Goal: Information Seeking & Learning: Learn about a topic

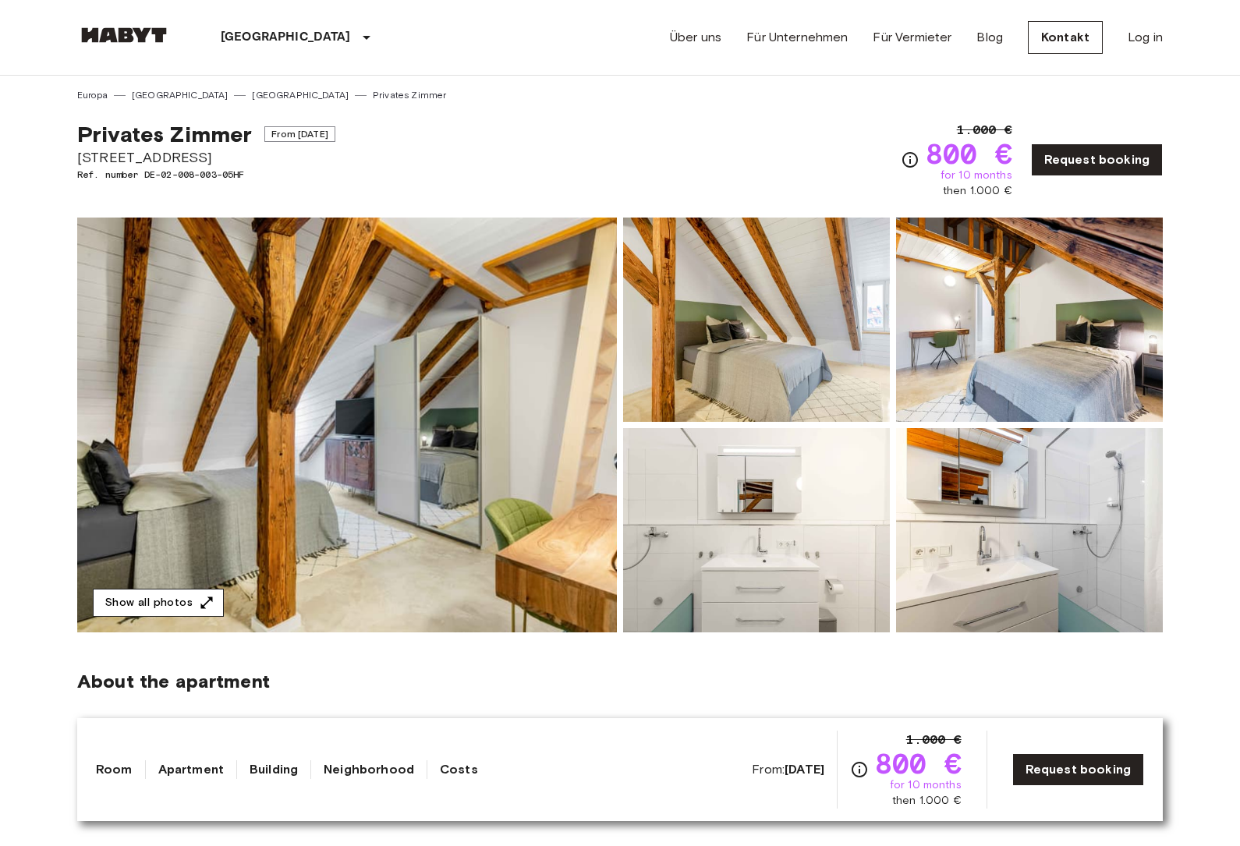
click at [199, 606] on icon "button" at bounding box center [207, 603] width 16 height 16
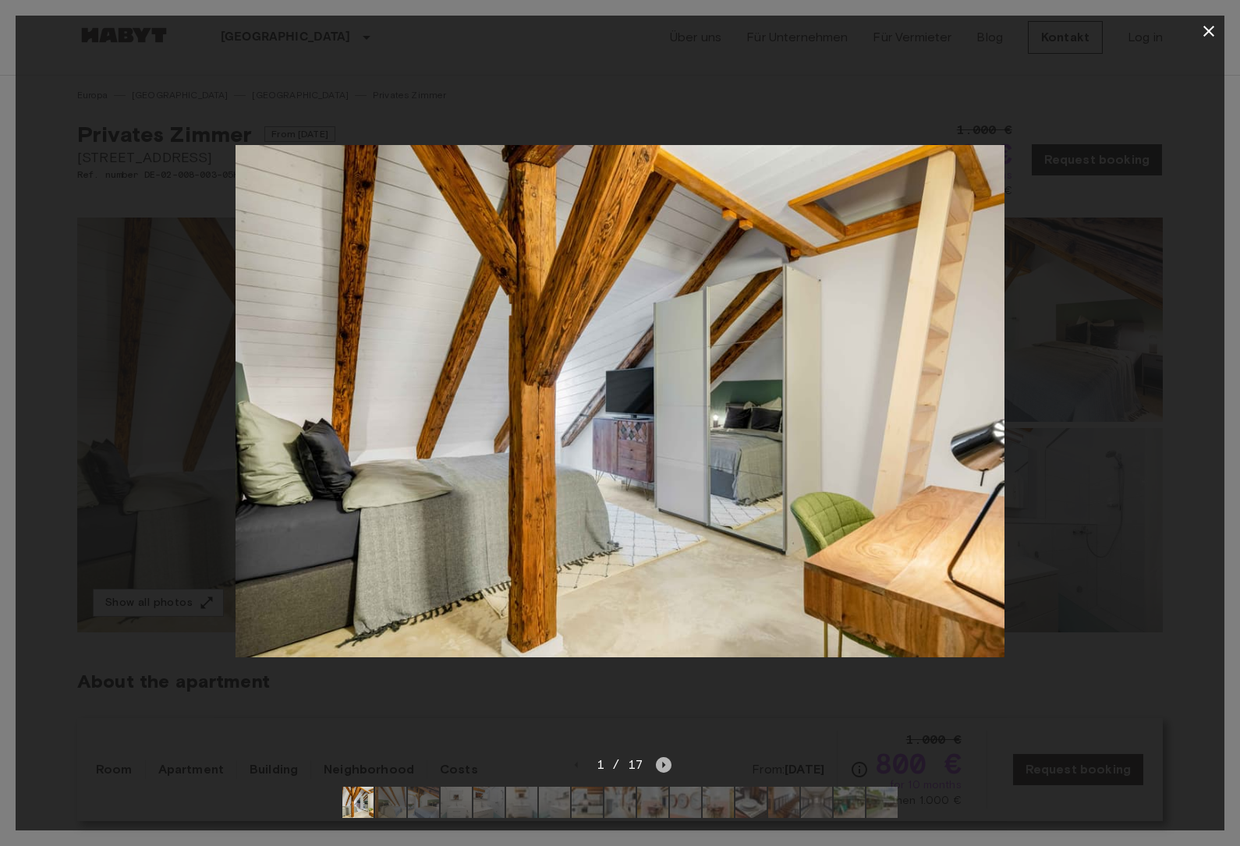
click at [665, 769] on icon "Next image" at bounding box center [664, 765] width 16 height 16
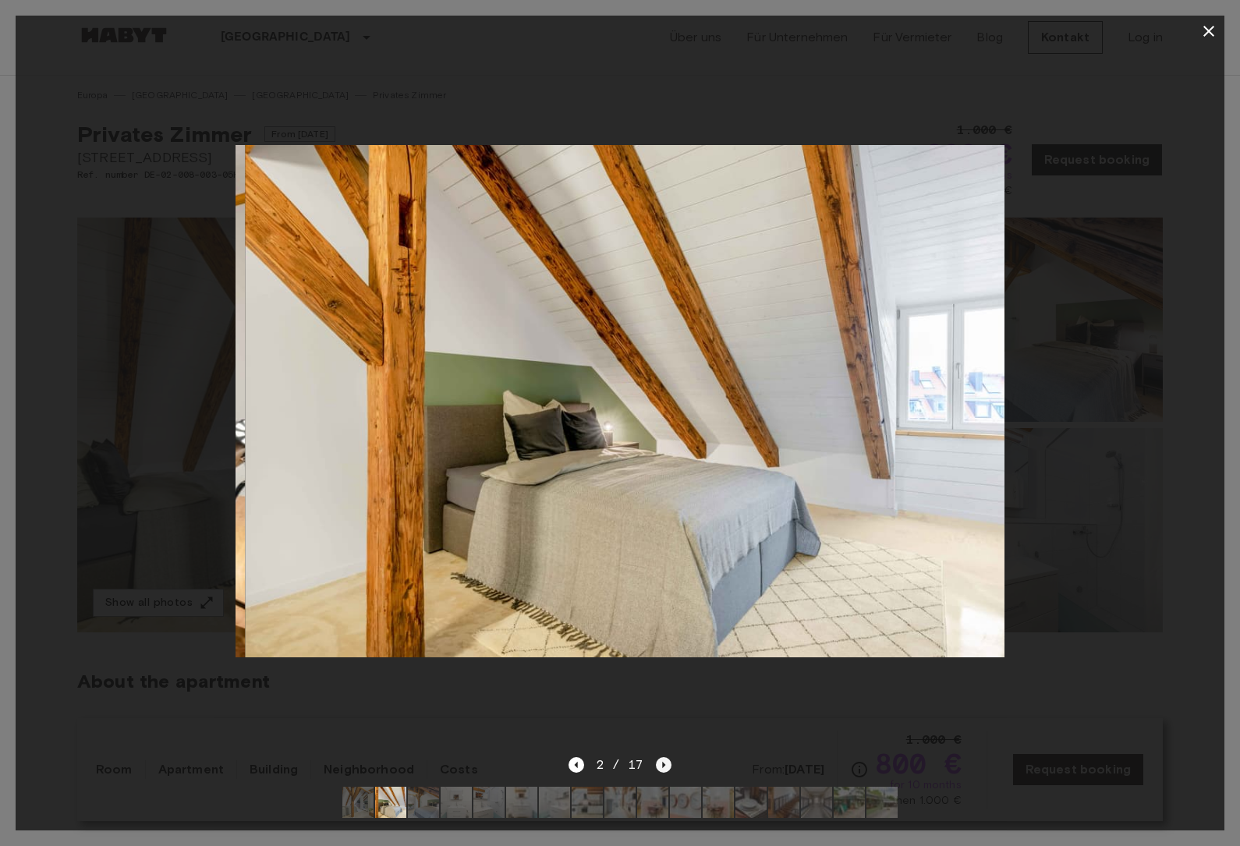
click at [664, 769] on icon "Next image" at bounding box center [664, 765] width 16 height 16
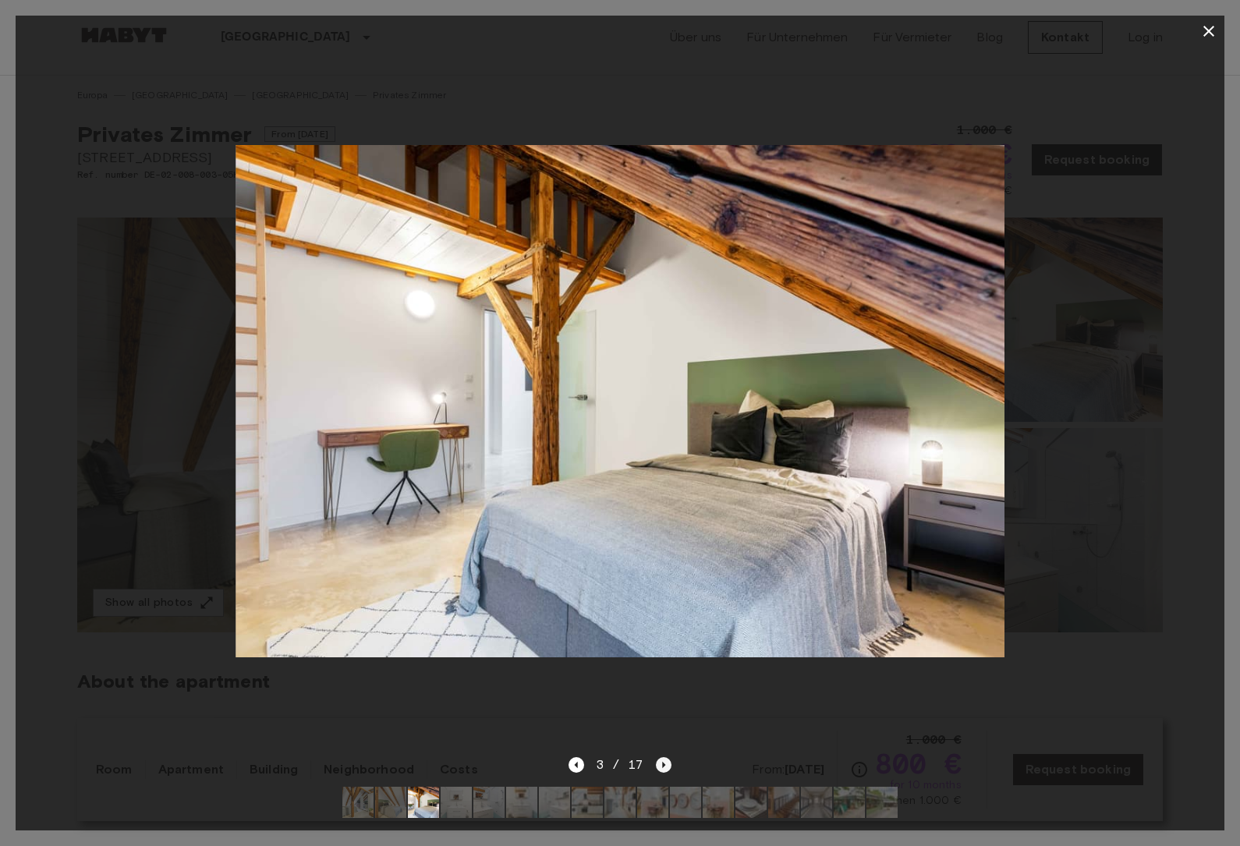
click at [664, 769] on icon "Next image" at bounding box center [664, 765] width 16 height 16
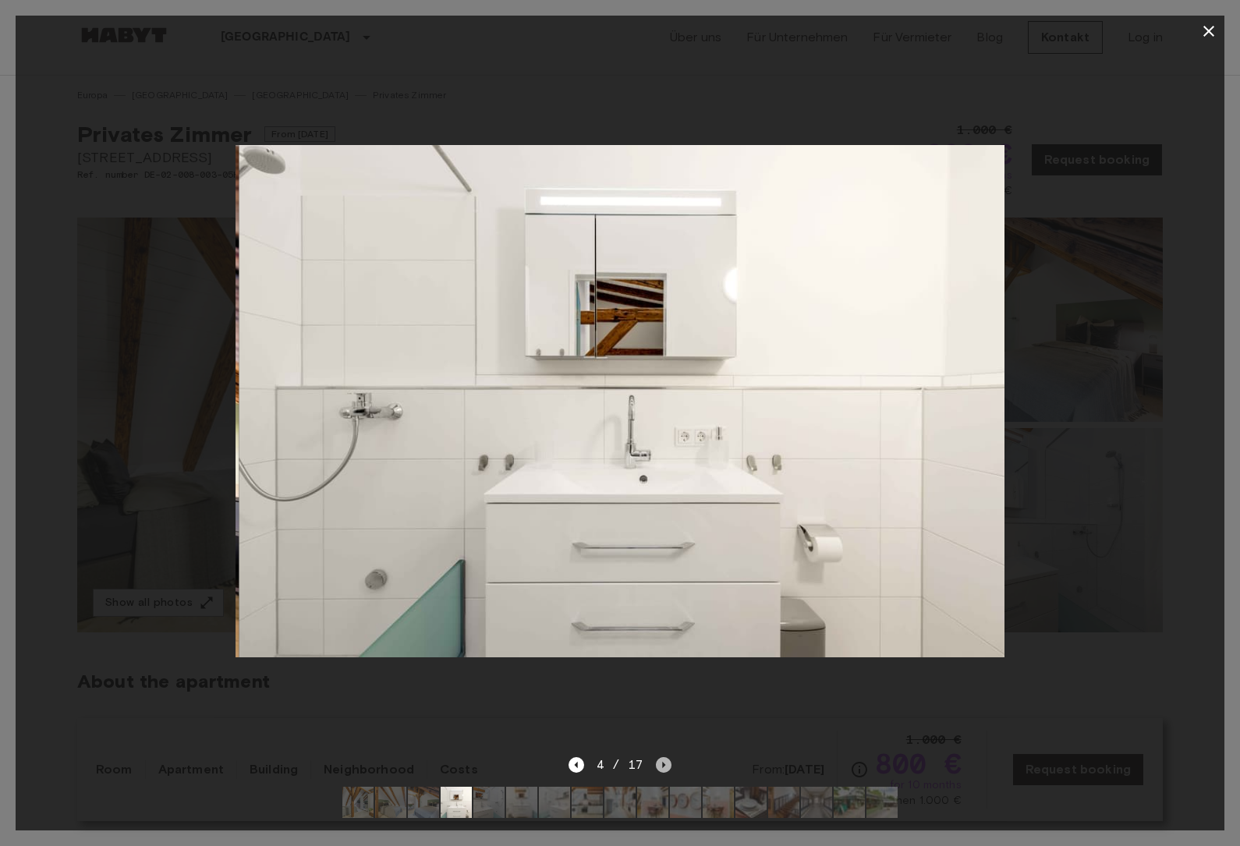
click at [664, 769] on icon "Next image" at bounding box center [664, 765] width 16 height 16
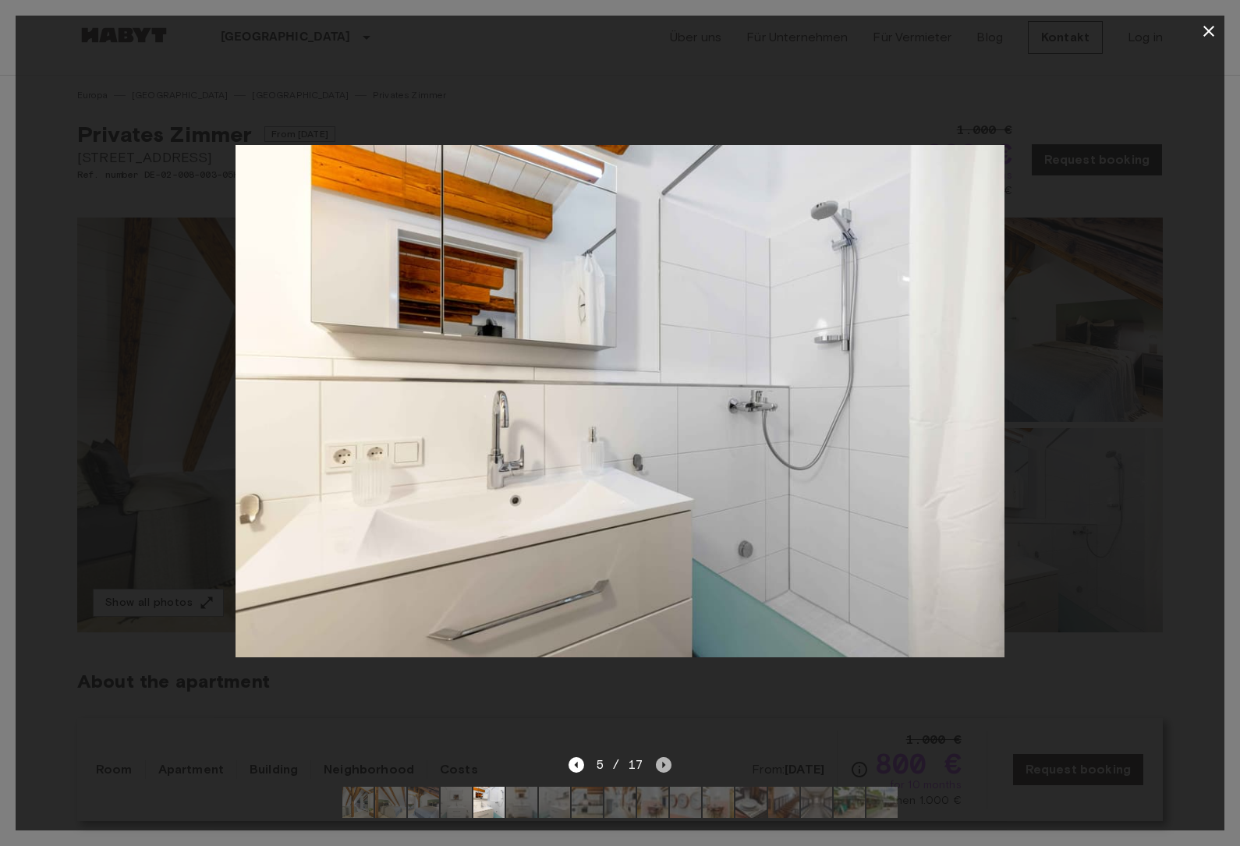
click at [664, 770] on icon "Next image" at bounding box center [664, 765] width 16 height 16
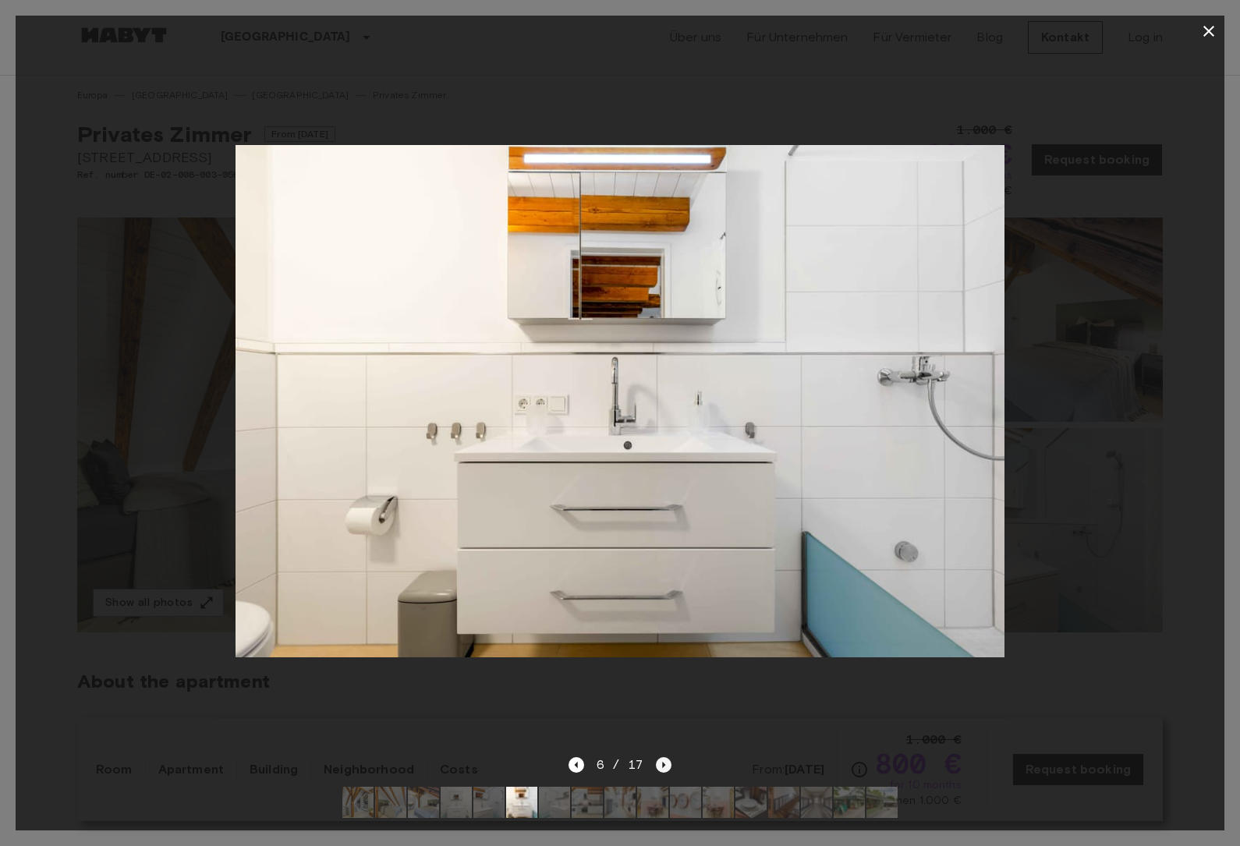
click at [664, 771] on icon "Next image" at bounding box center [664, 765] width 16 height 16
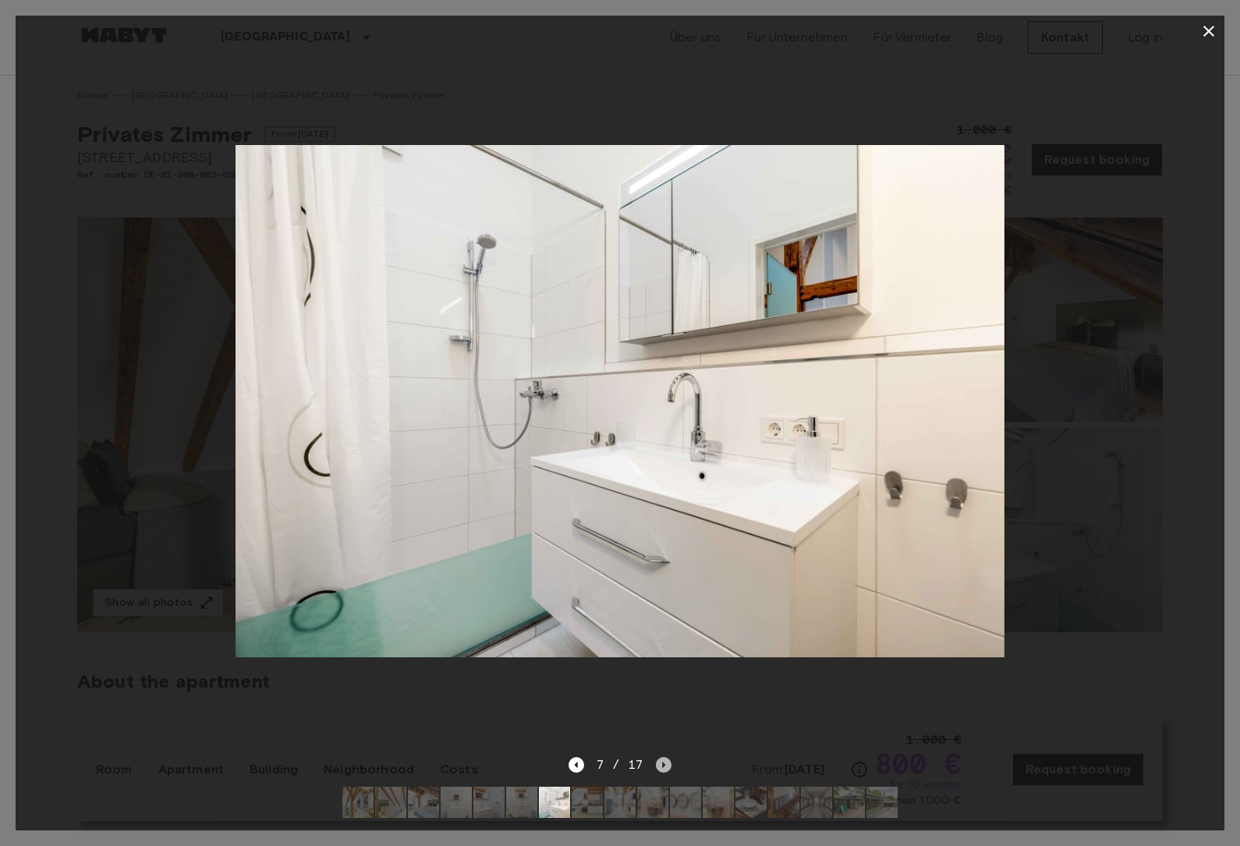
click at [663, 771] on icon "Next image" at bounding box center [664, 765] width 16 height 16
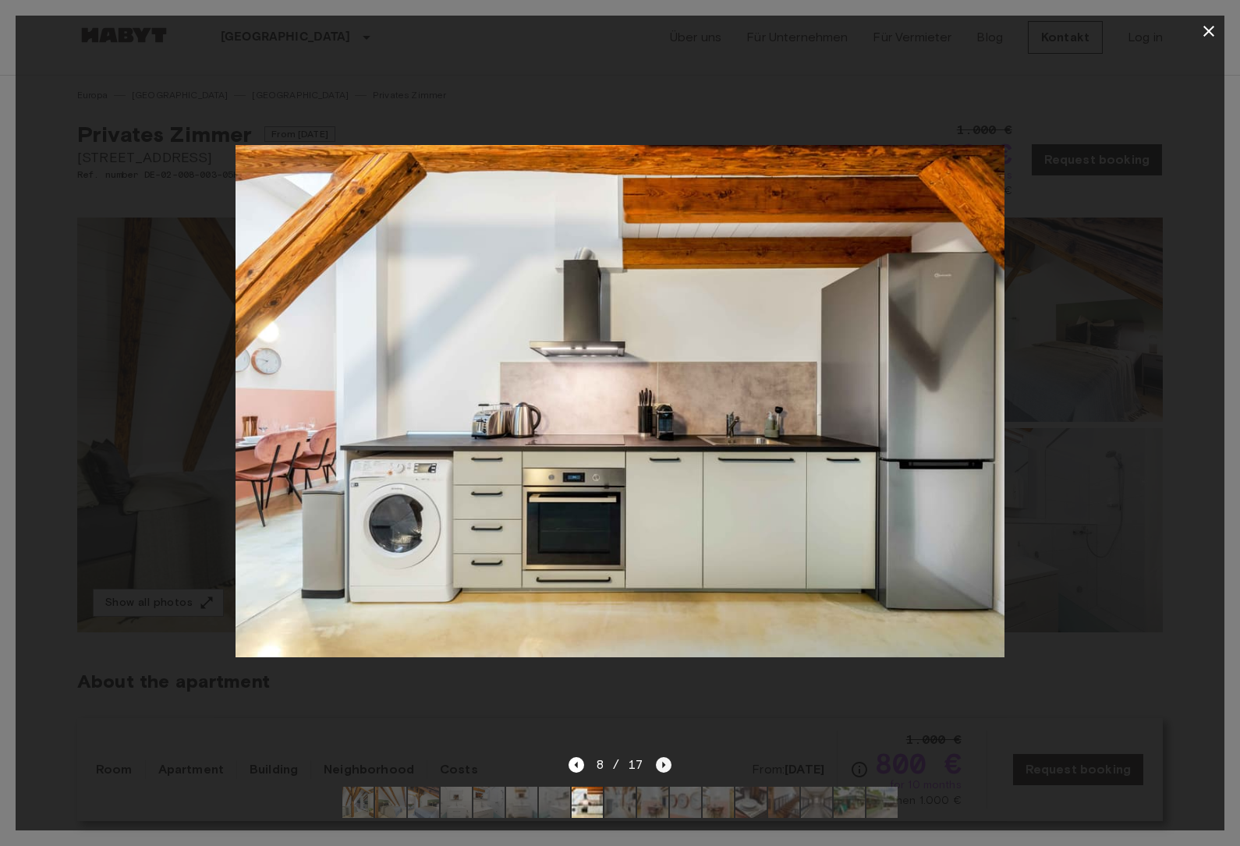
click at [663, 771] on icon "Next image" at bounding box center [664, 765] width 16 height 16
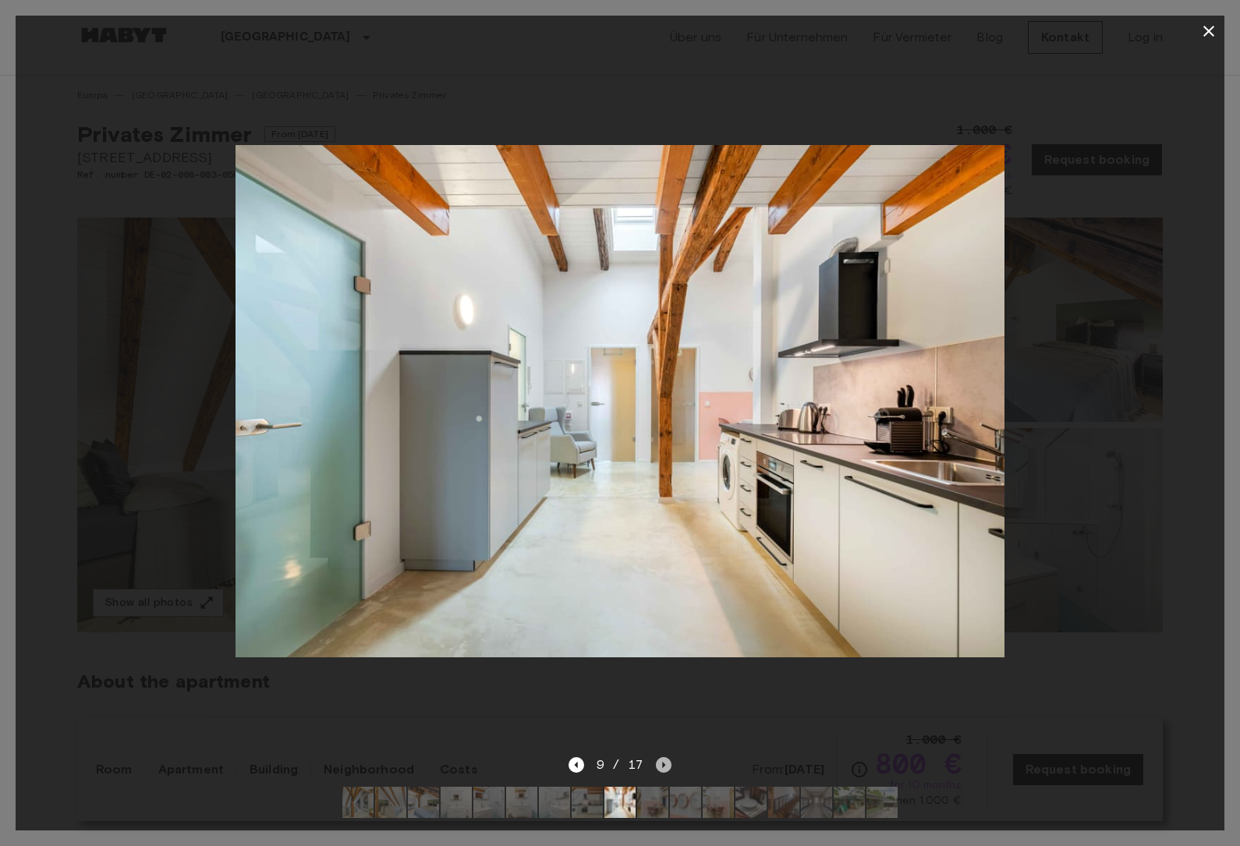
click at [663, 771] on icon "Next image" at bounding box center [664, 765] width 16 height 16
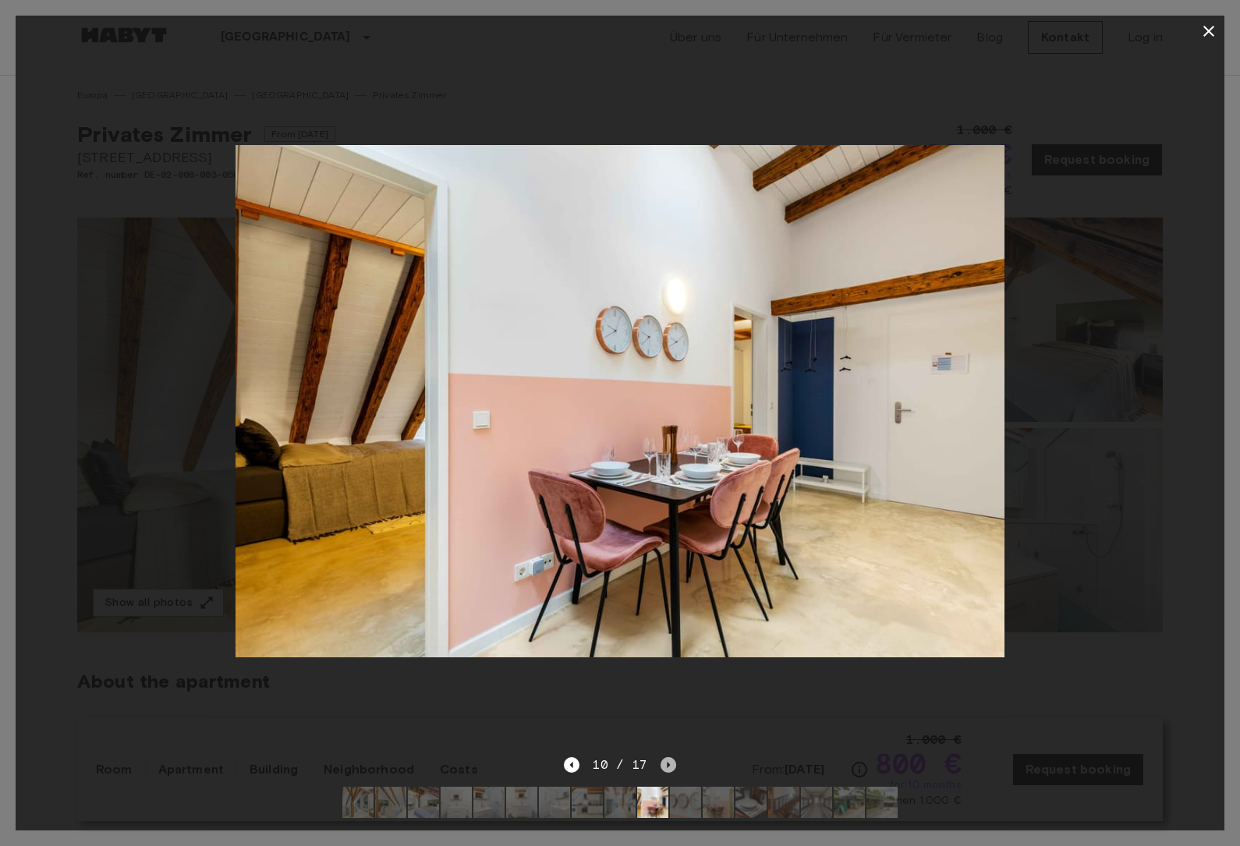
click at [669, 766] on icon "Next image" at bounding box center [668, 765] width 16 height 16
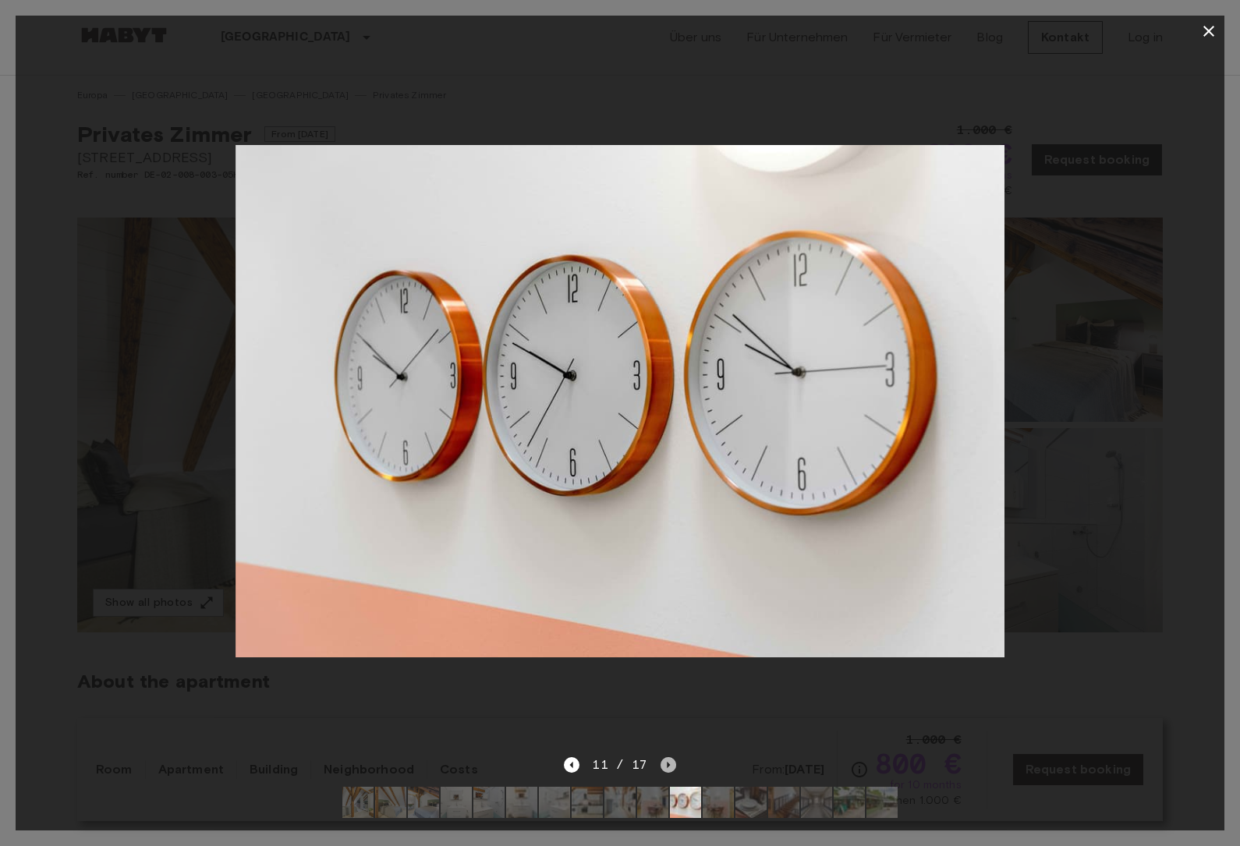
click at [669, 766] on icon "Next image" at bounding box center [668, 765] width 16 height 16
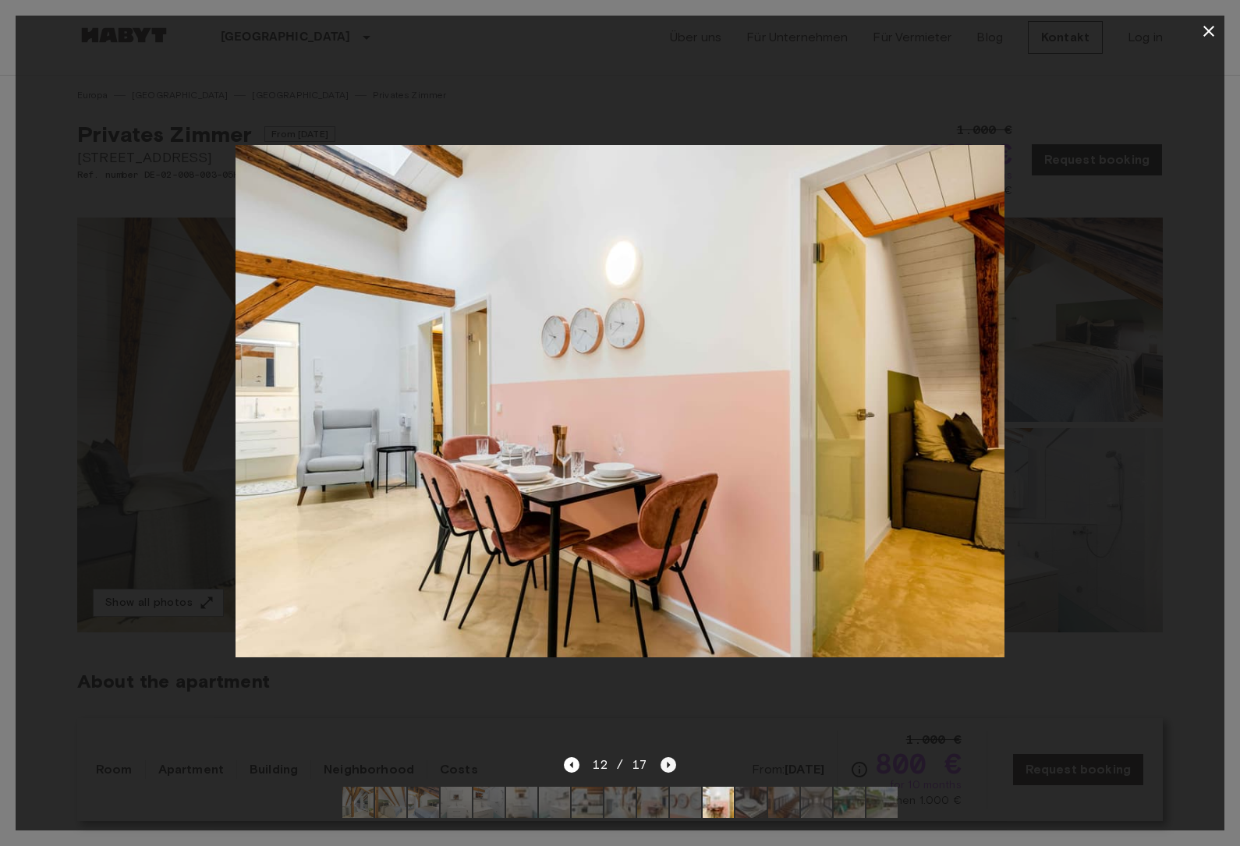
click at [669, 767] on icon "Next image" at bounding box center [668, 765] width 16 height 16
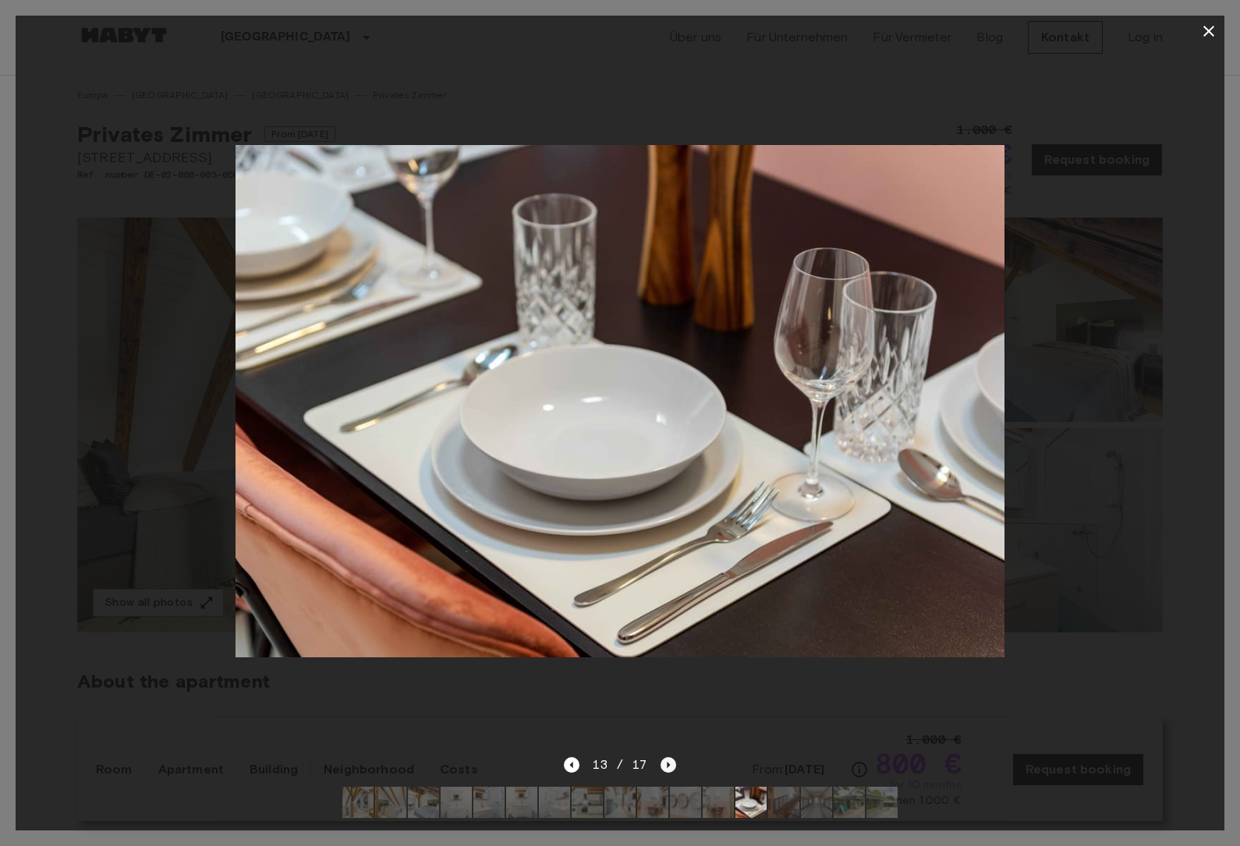
click at [669, 767] on icon "Next image" at bounding box center [668, 765] width 16 height 16
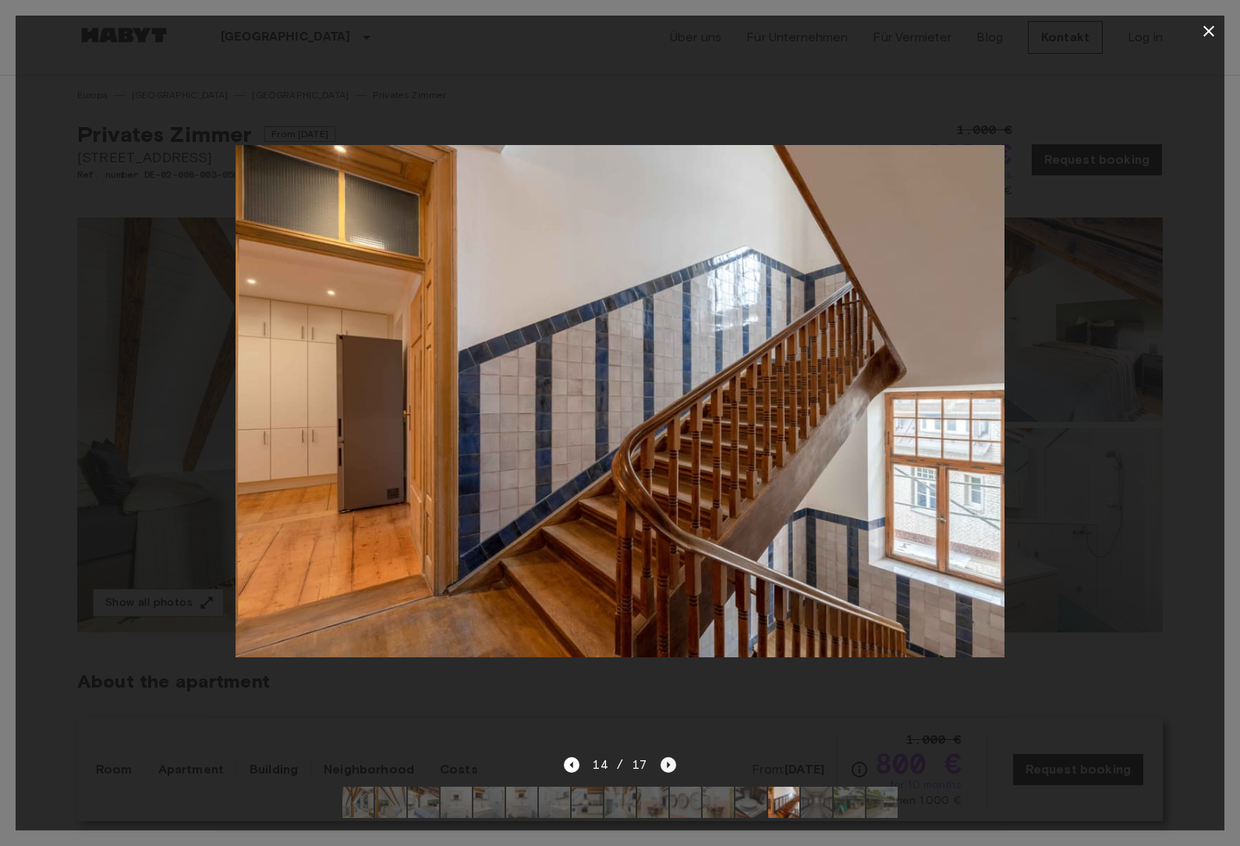
click at [669, 767] on icon "Next image" at bounding box center [668, 765] width 16 height 16
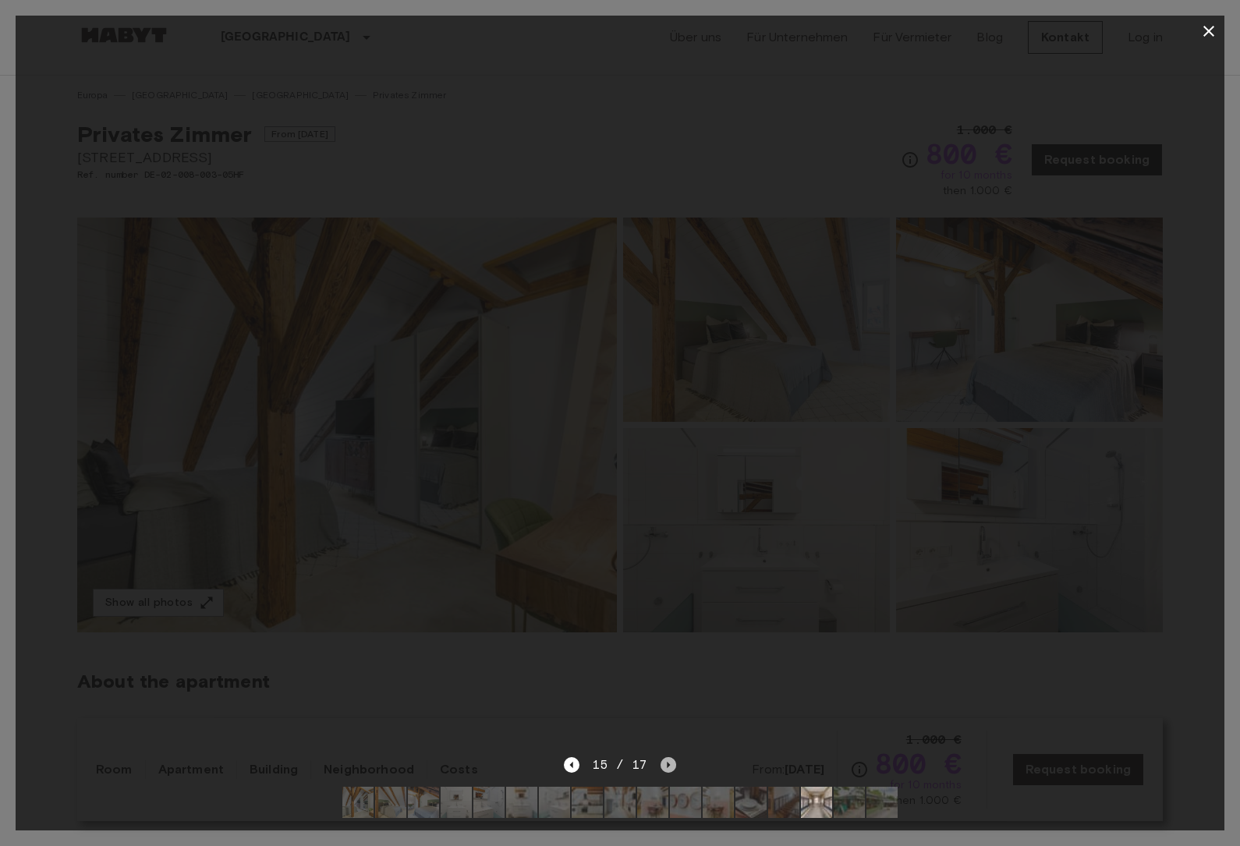
click at [668, 768] on icon "Next image" at bounding box center [668, 765] width 16 height 16
click at [668, 769] on div "17 / 17" at bounding box center [619, 764] width 111 height 19
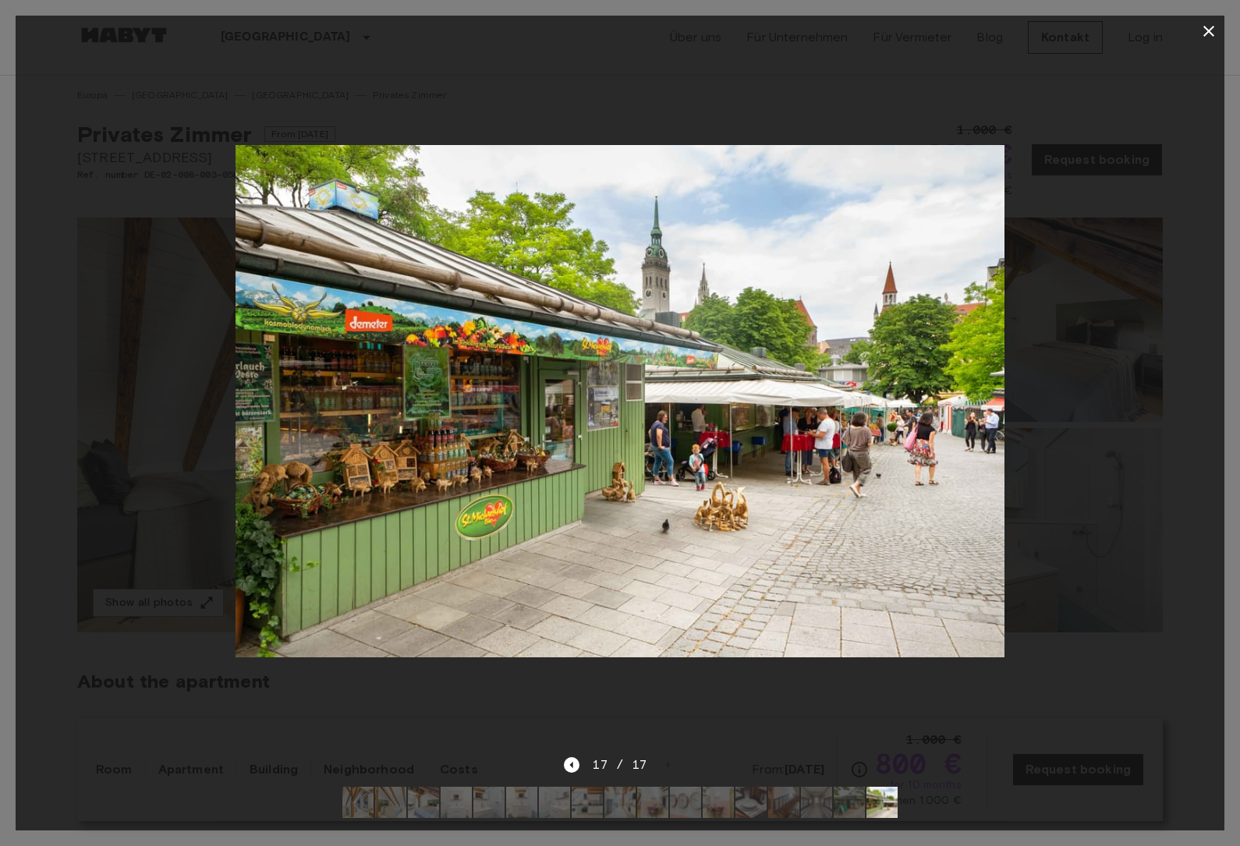
click at [362, 789] on img at bounding box center [357, 802] width 31 height 31
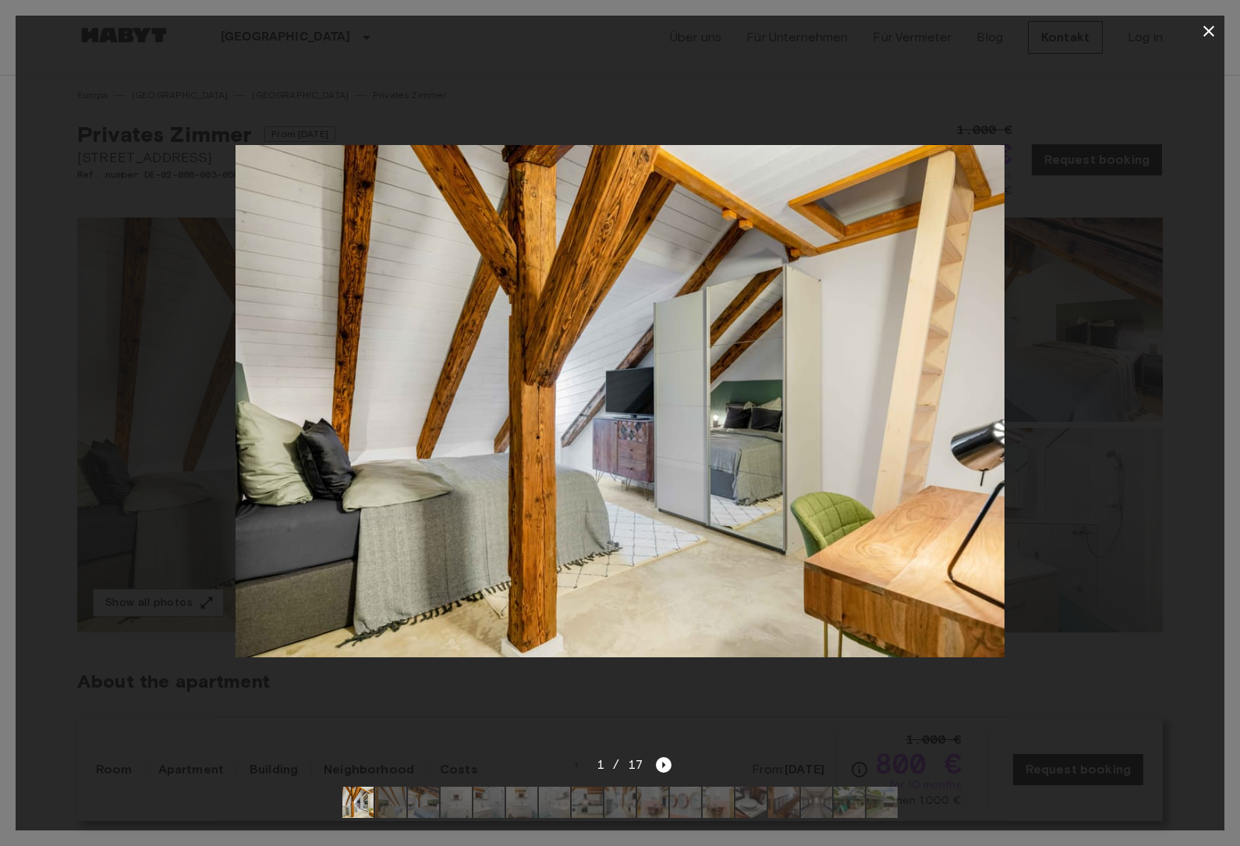
click at [400, 800] on img at bounding box center [390, 802] width 31 height 31
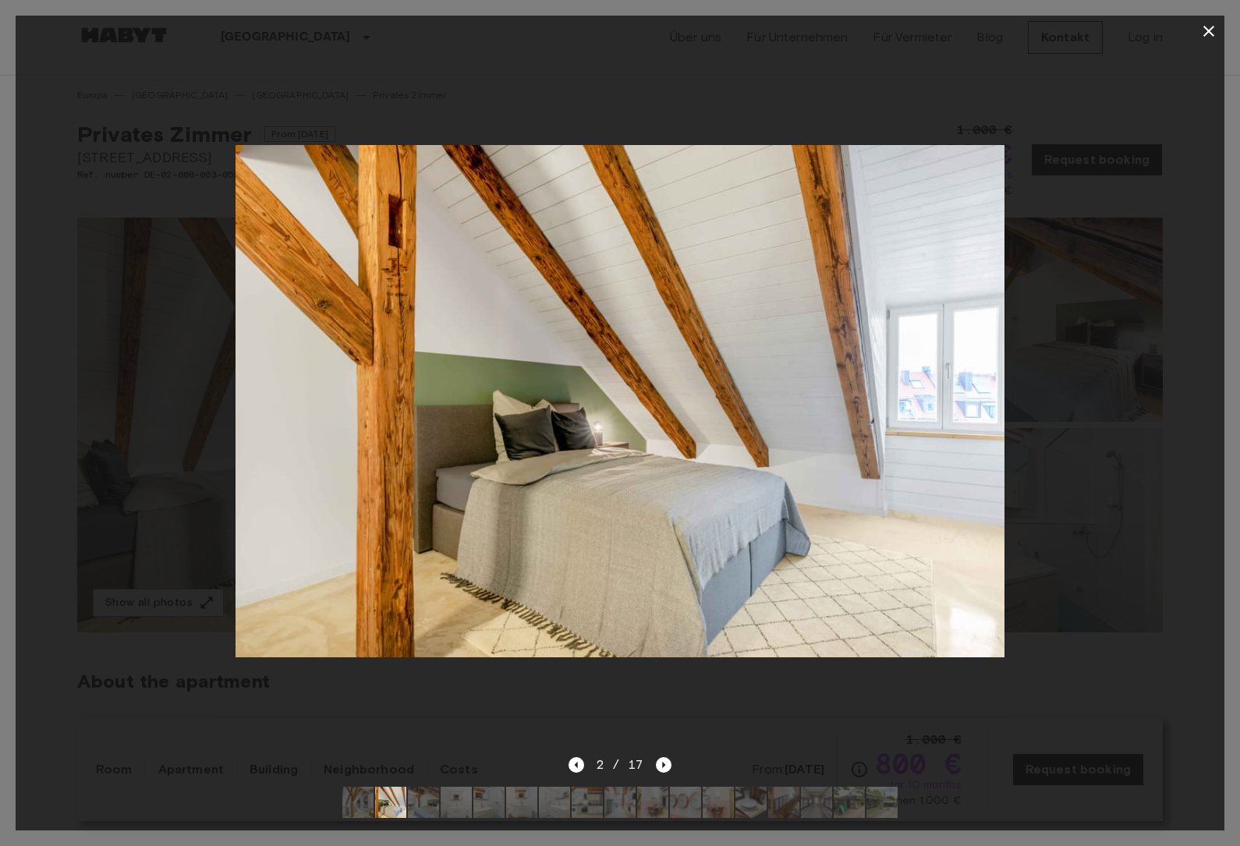
click at [423, 798] on img at bounding box center [423, 802] width 31 height 31
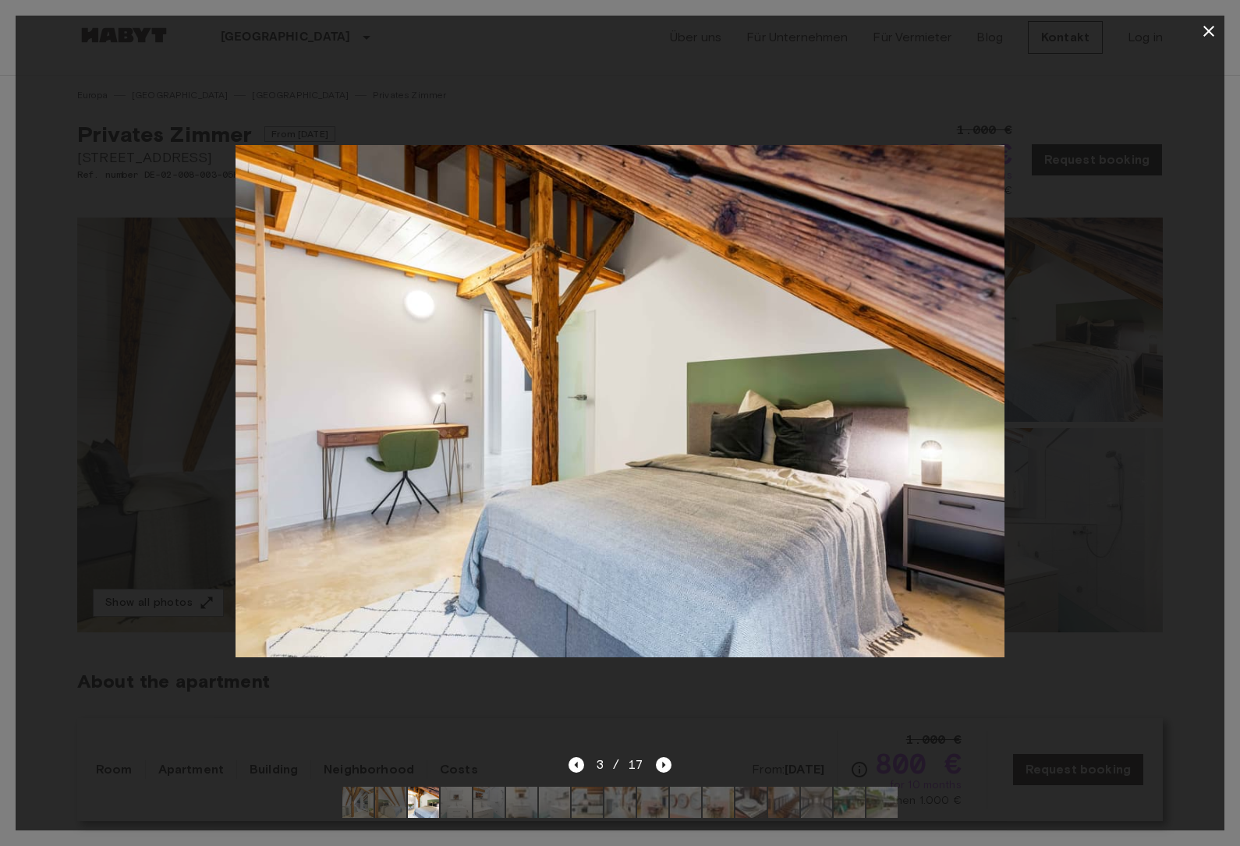
click at [1212, 33] on icon "button" at bounding box center [1208, 31] width 19 height 19
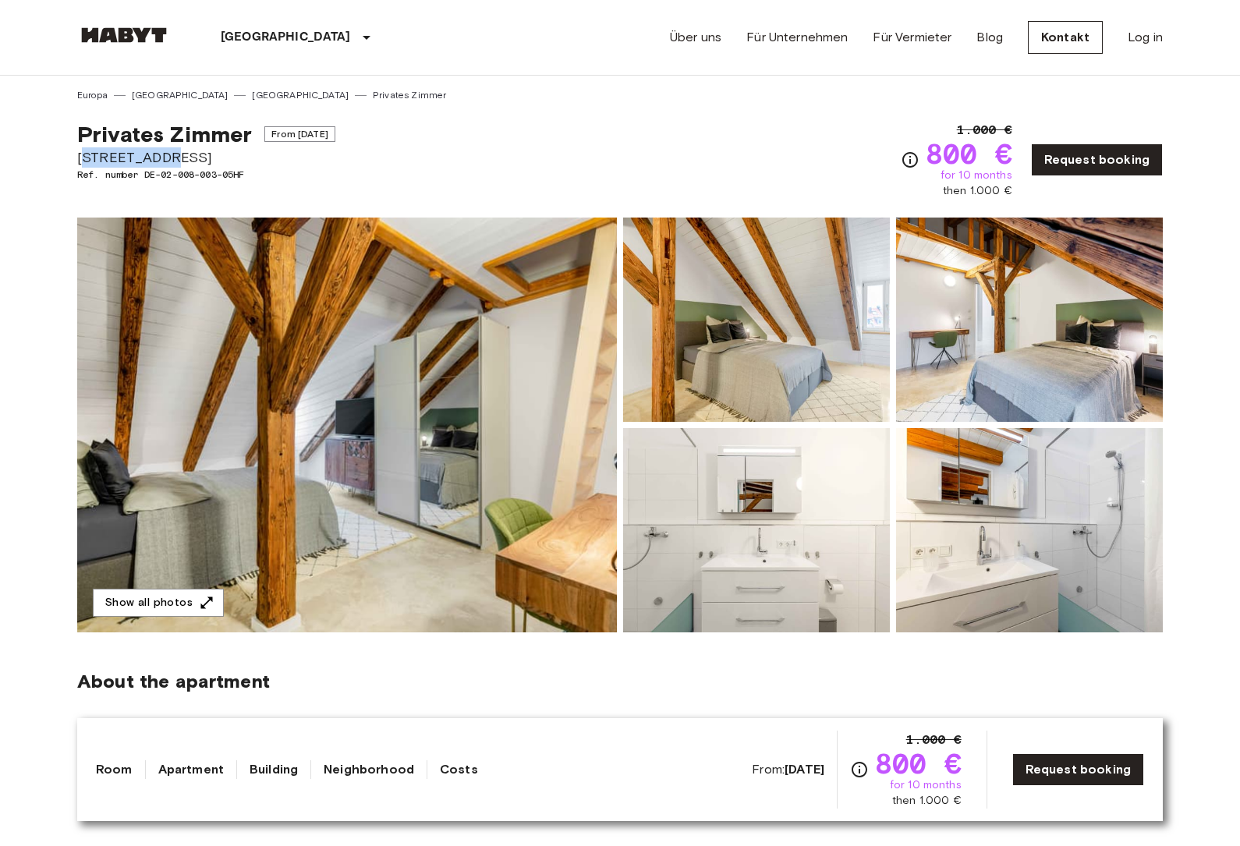
drag, startPoint x: 82, startPoint y: 155, endPoint x: 161, endPoint y: 154, distance: 78.7
click at [161, 154] on span "Frauenstraße 12" at bounding box center [206, 157] width 258 height 20
drag, startPoint x: 78, startPoint y: 156, endPoint x: 181, endPoint y: 157, distance: 102.9
click at [181, 157] on span "Frauenstraße 12" at bounding box center [206, 157] width 258 height 20
click at [289, 175] on span "Ref. number DE-02-008-003-05HF" at bounding box center [206, 175] width 258 height 14
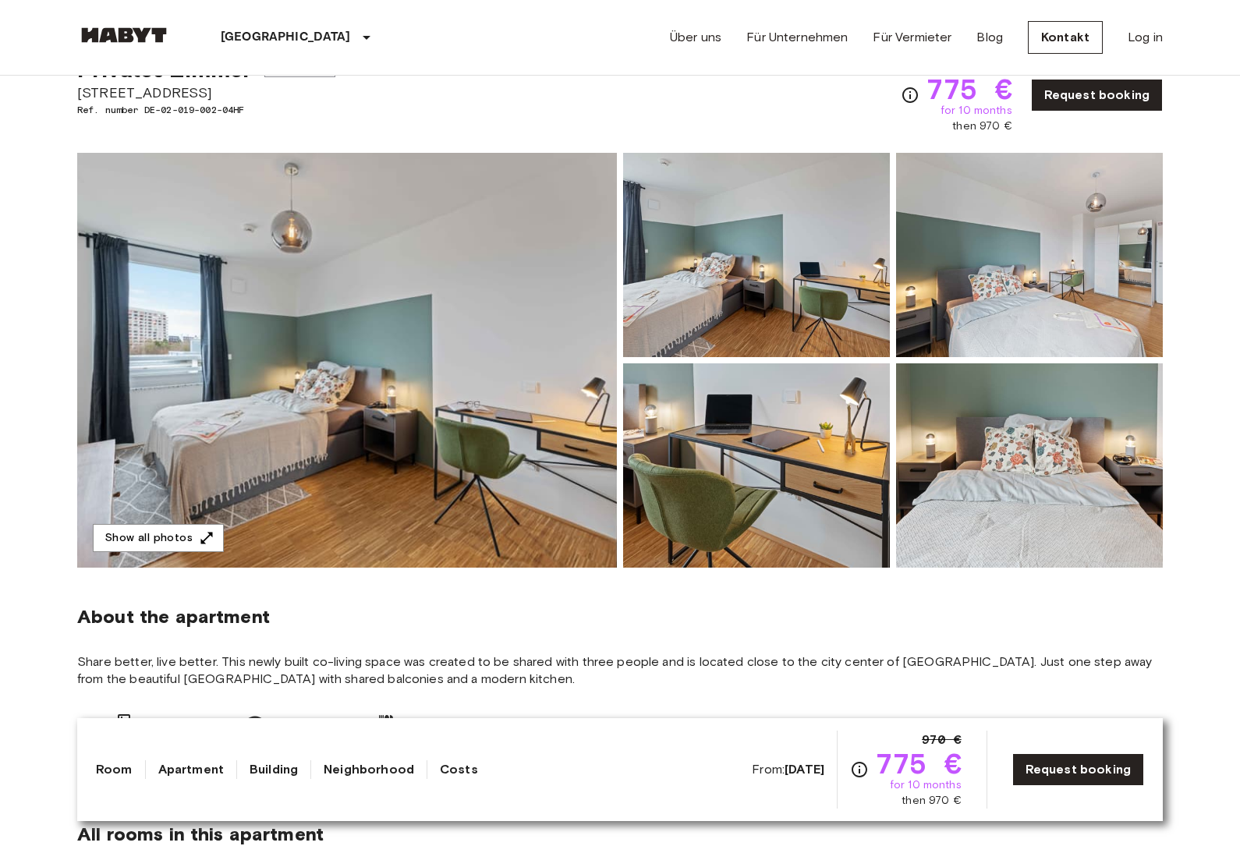
scroll to position [77, 0]
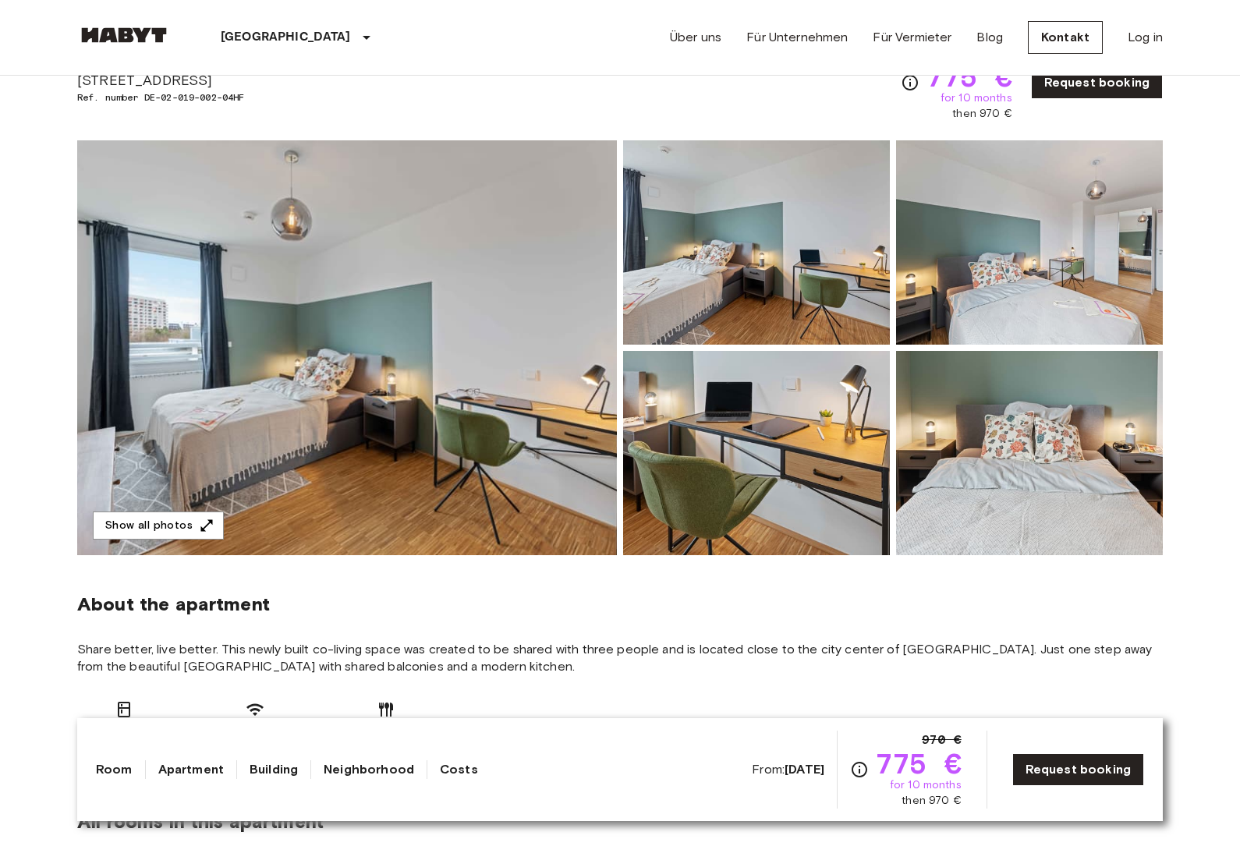
click at [476, 455] on img at bounding box center [347, 347] width 540 height 415
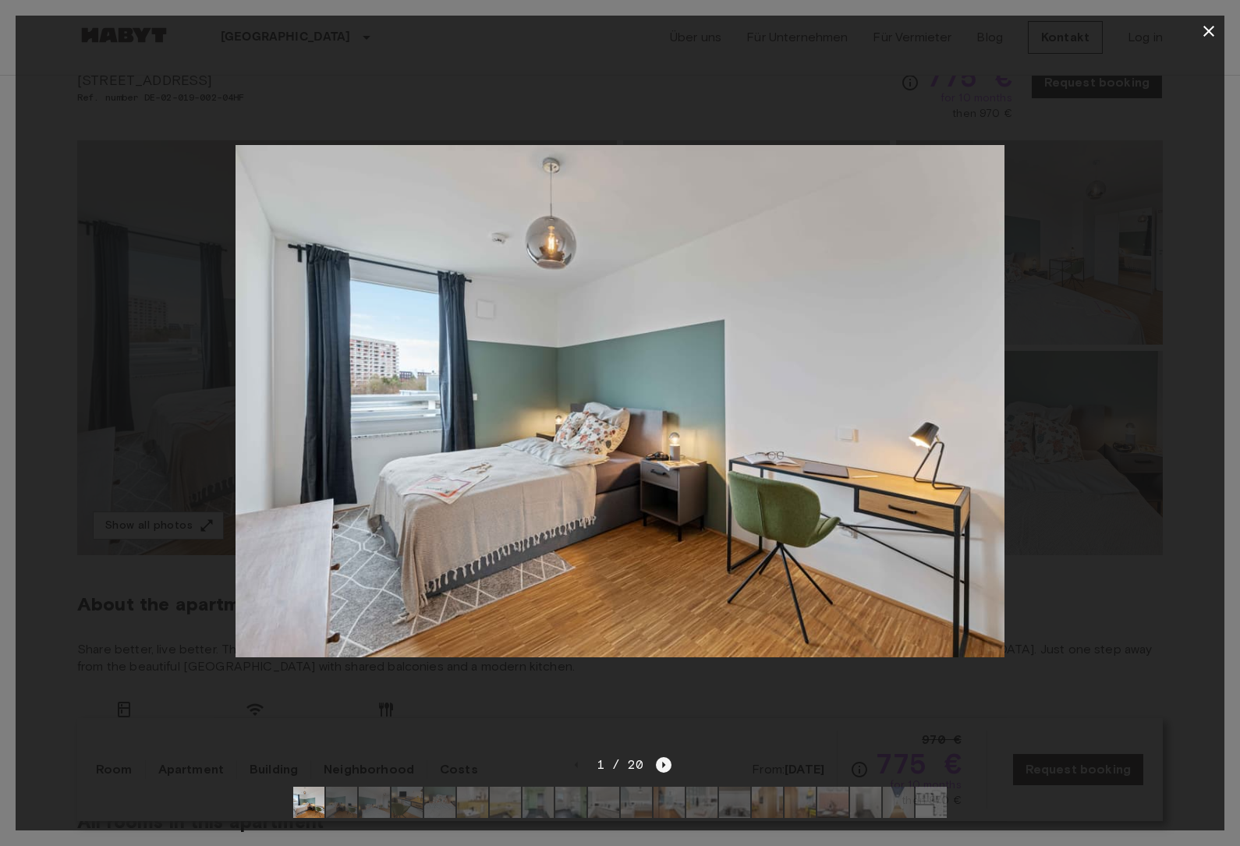
click at [669, 773] on icon "Next image" at bounding box center [664, 765] width 16 height 16
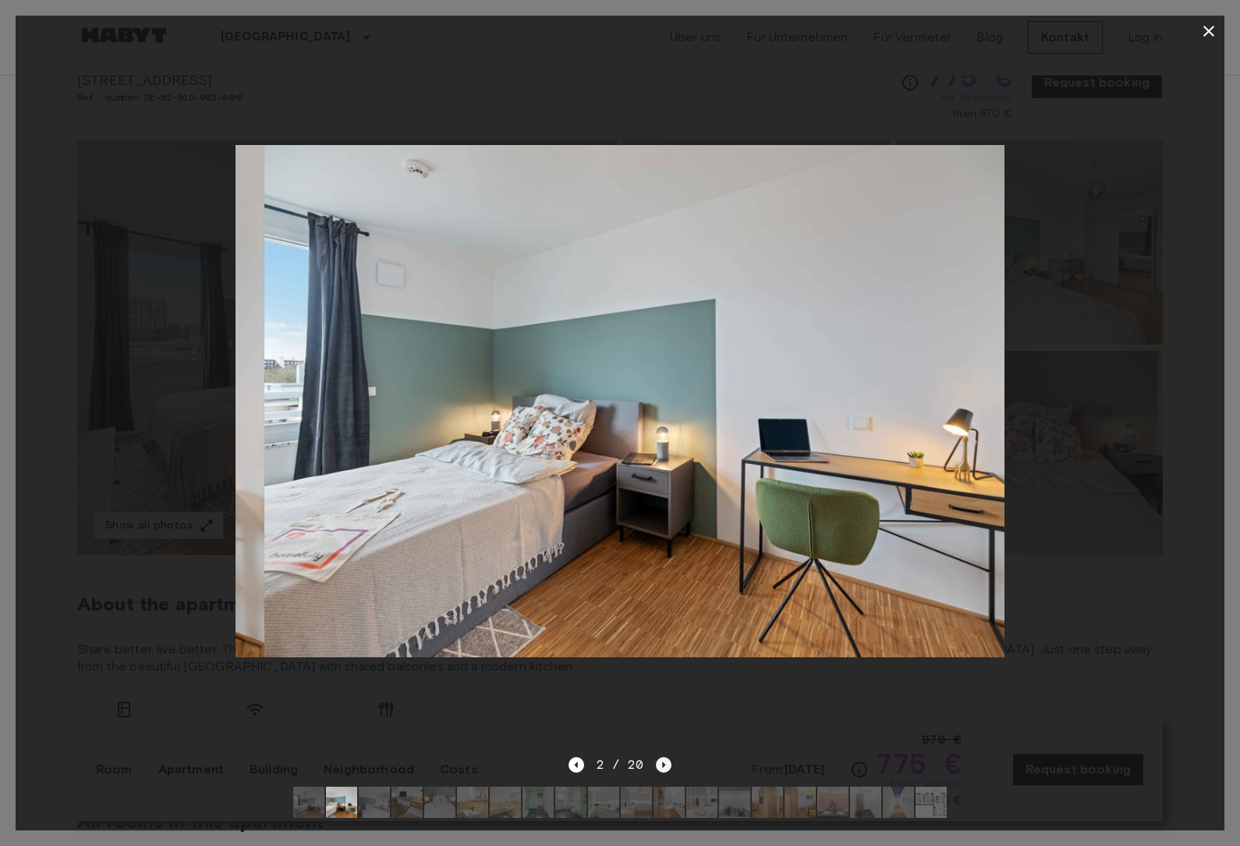
click at [669, 773] on icon "Next image" at bounding box center [664, 765] width 16 height 16
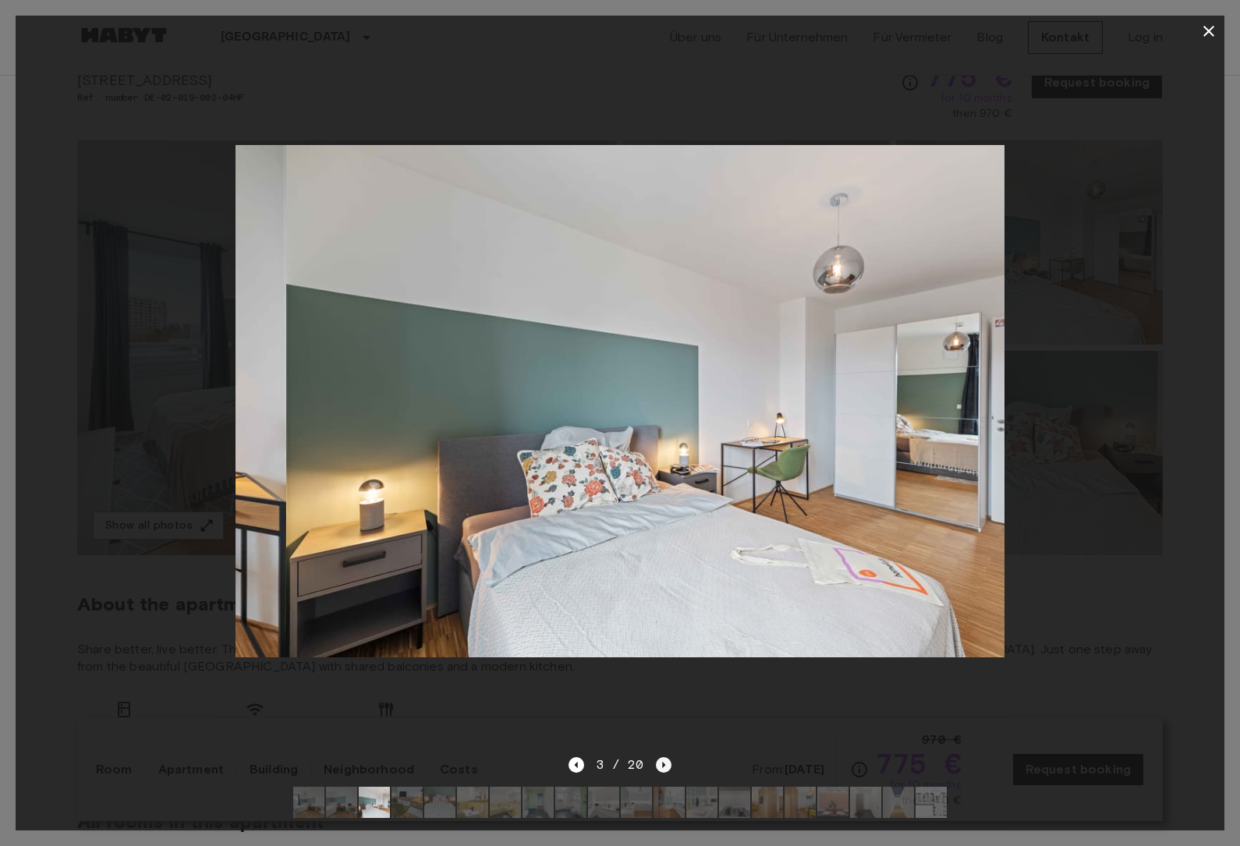
click at [669, 773] on icon "Next image" at bounding box center [664, 765] width 16 height 16
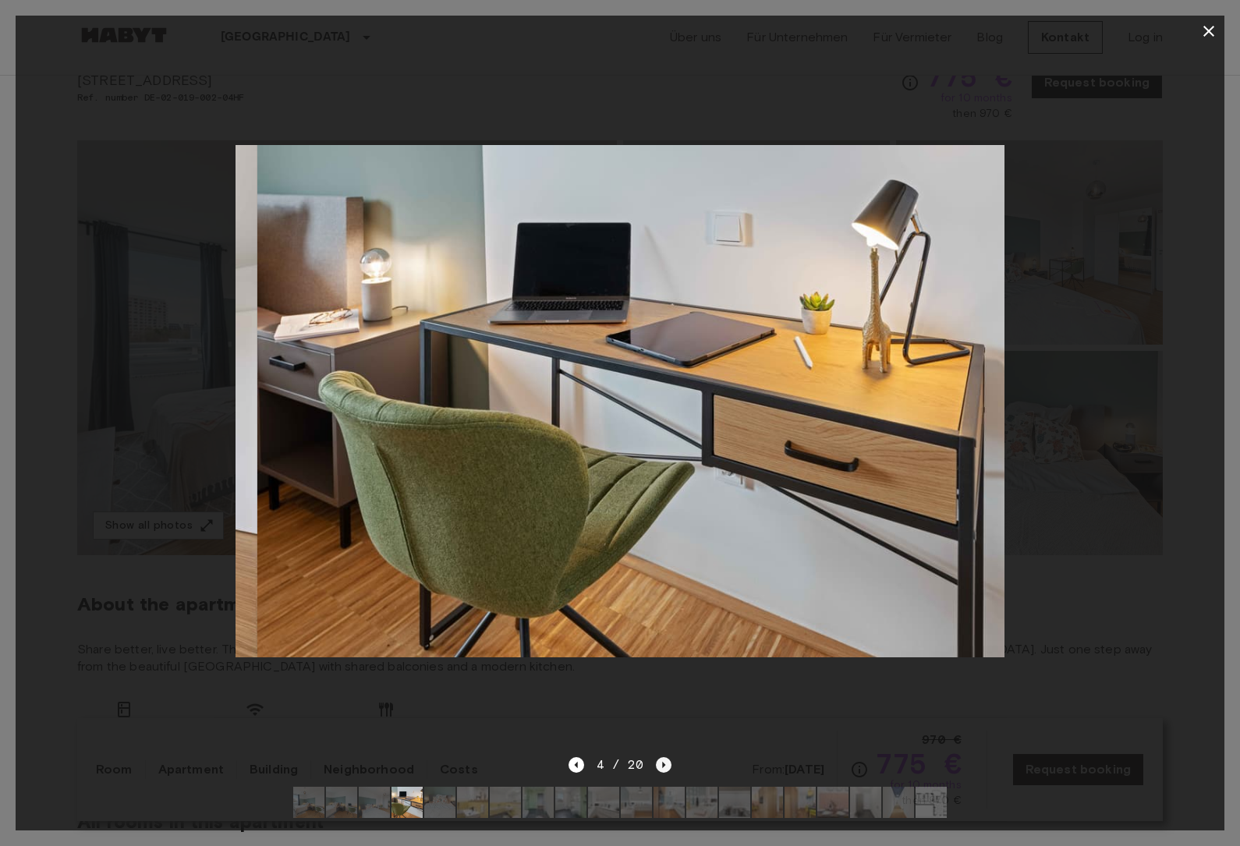
click at [669, 773] on icon "Next image" at bounding box center [664, 765] width 16 height 16
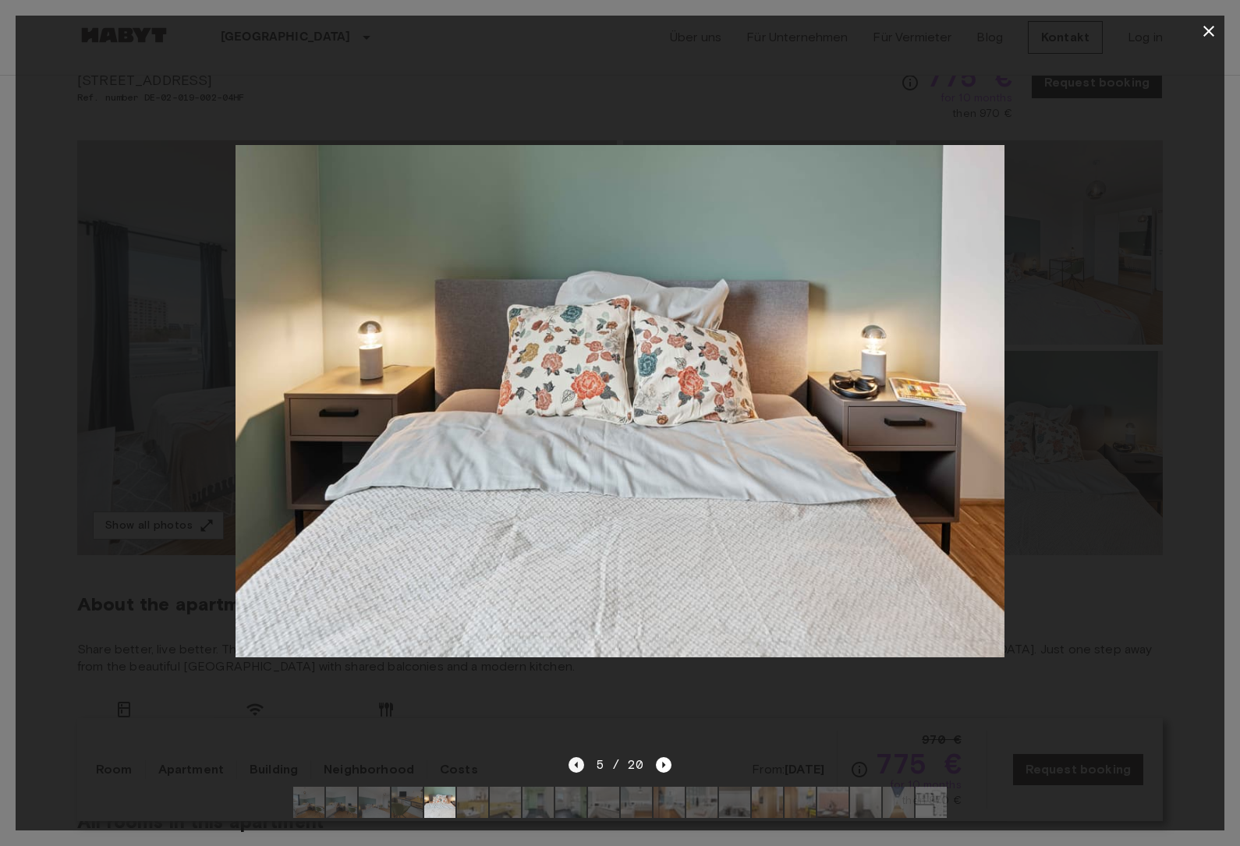
click at [577, 768] on icon "Previous image" at bounding box center [575, 765] width 3 height 6
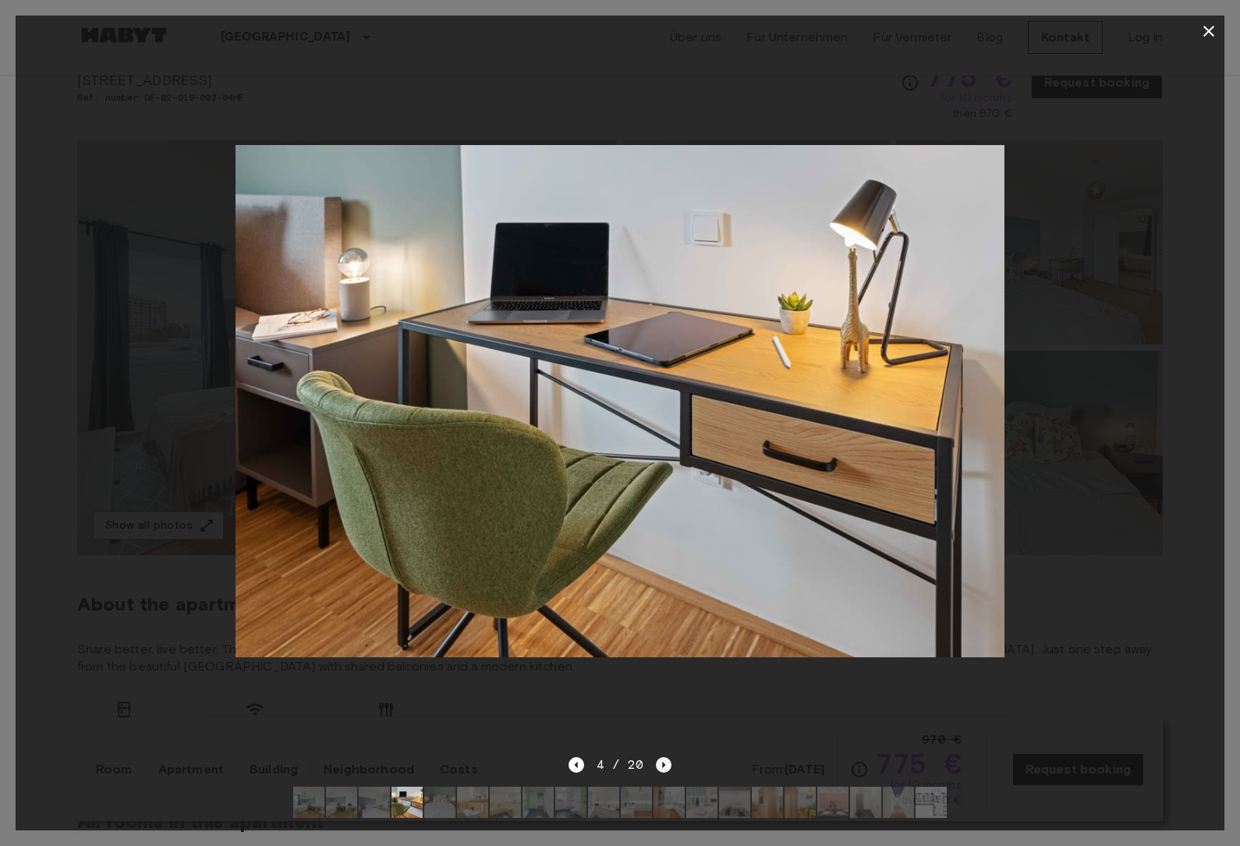
click at [665, 773] on icon "Next image" at bounding box center [664, 765] width 16 height 16
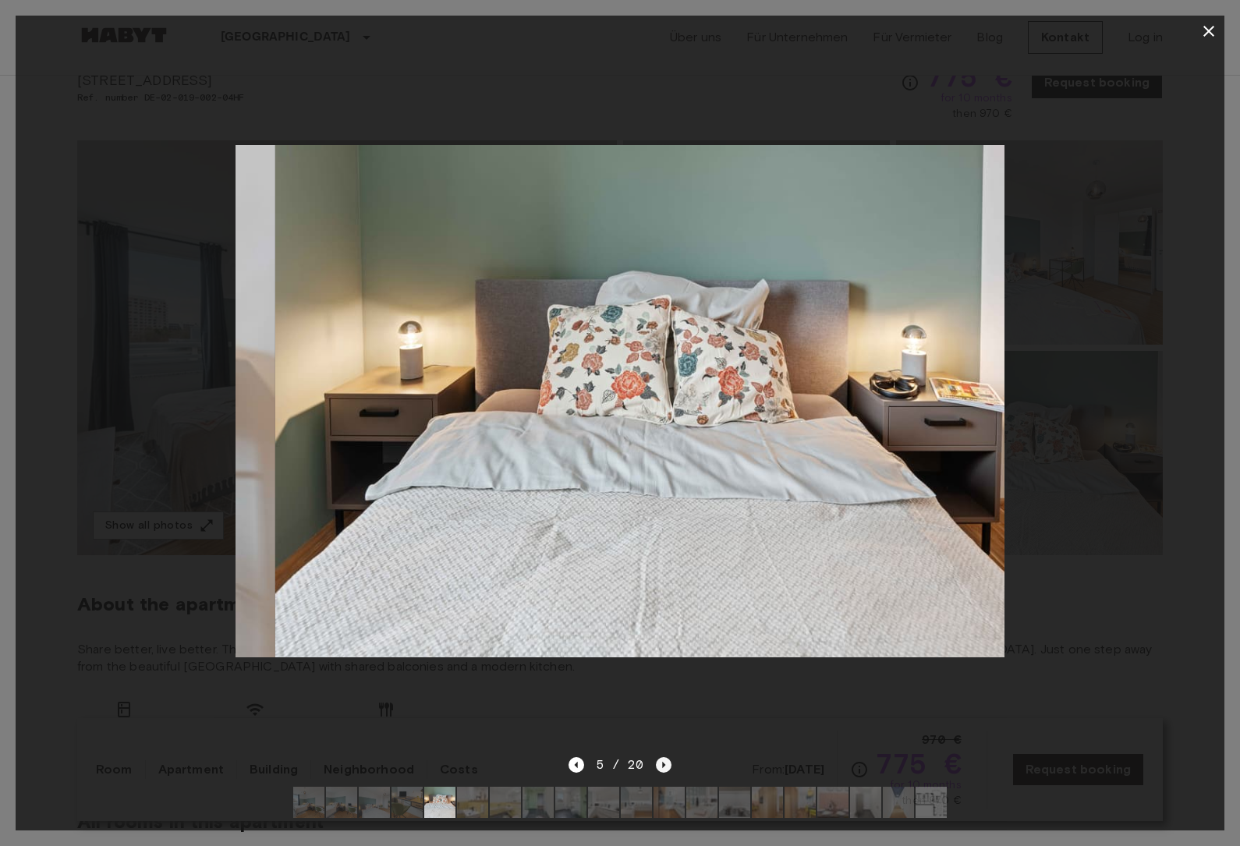
click at [665, 773] on icon "Next image" at bounding box center [664, 765] width 16 height 16
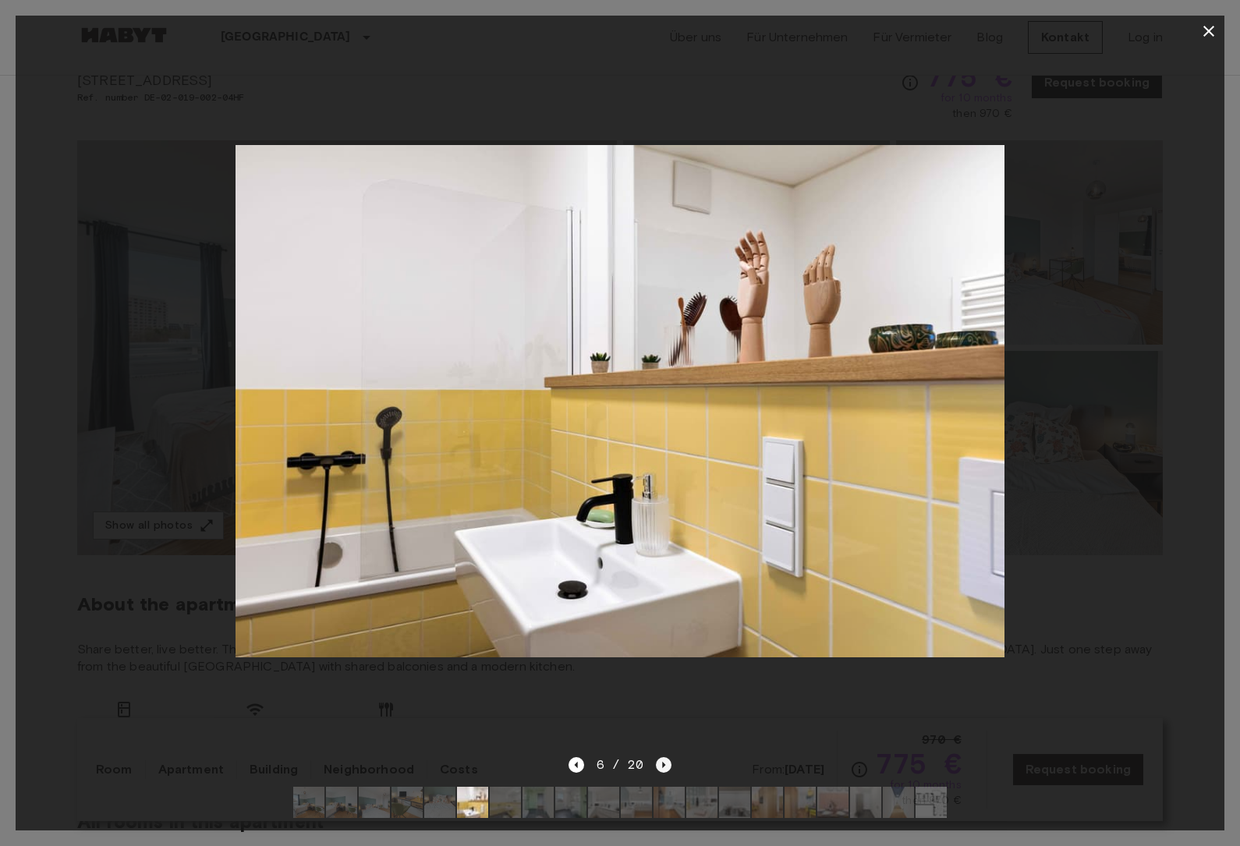
click at [665, 773] on icon "Next image" at bounding box center [664, 765] width 16 height 16
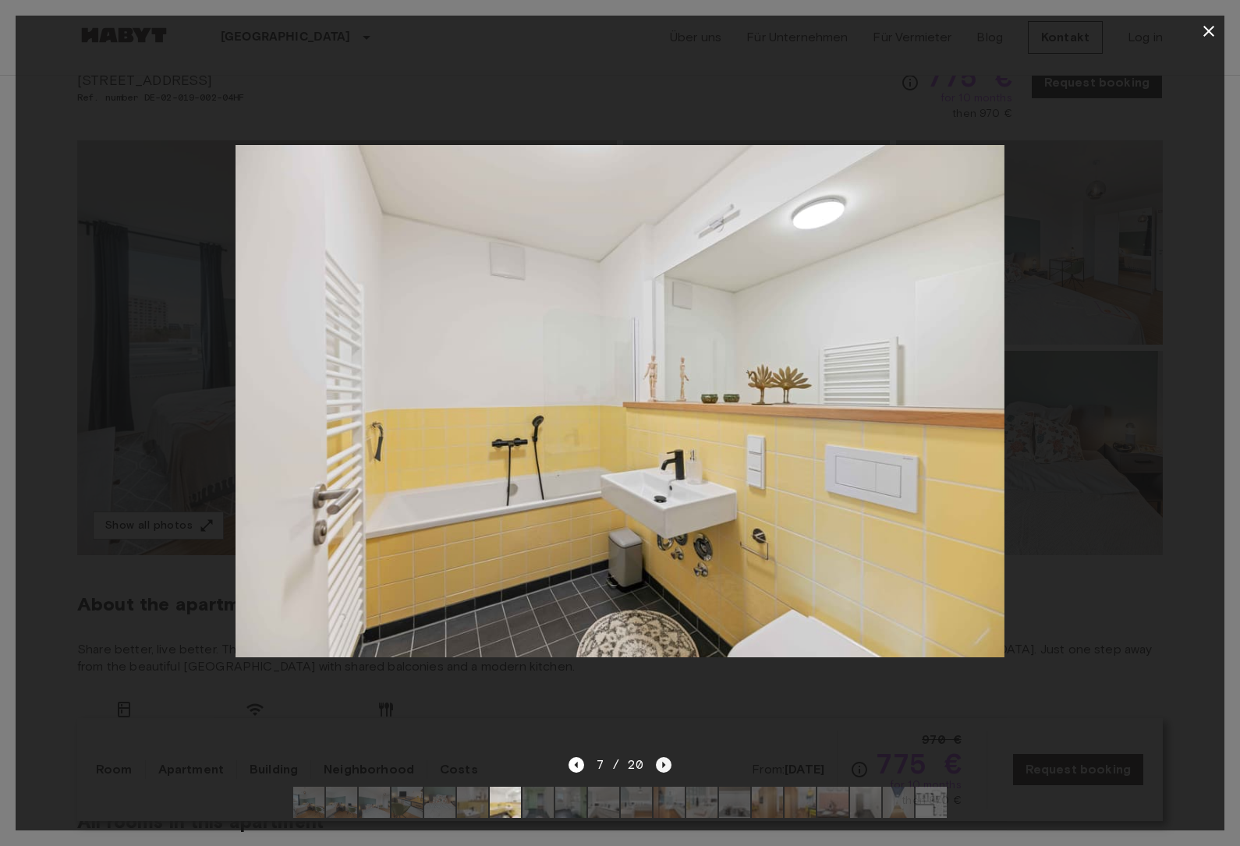
click at [665, 773] on icon "Next image" at bounding box center [664, 765] width 16 height 16
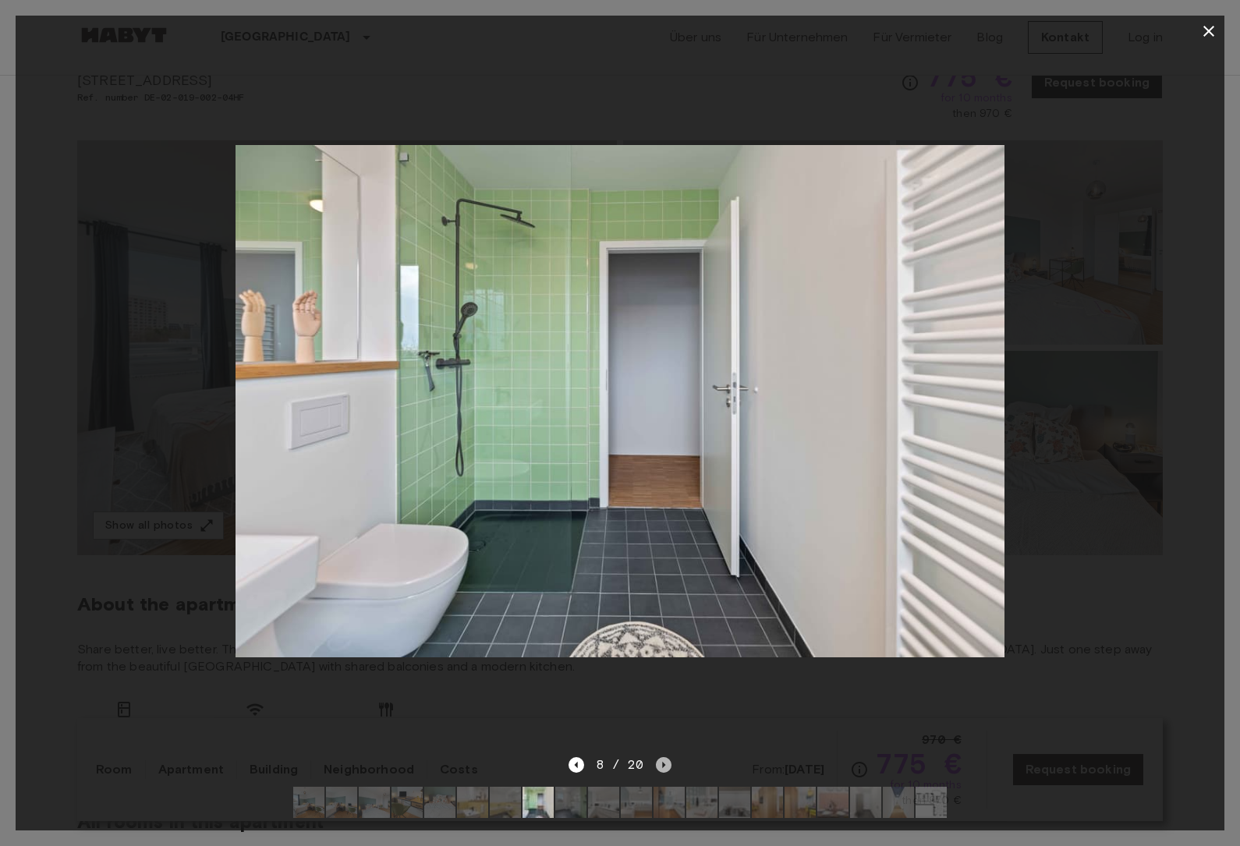
click at [665, 773] on icon "Next image" at bounding box center [664, 765] width 16 height 16
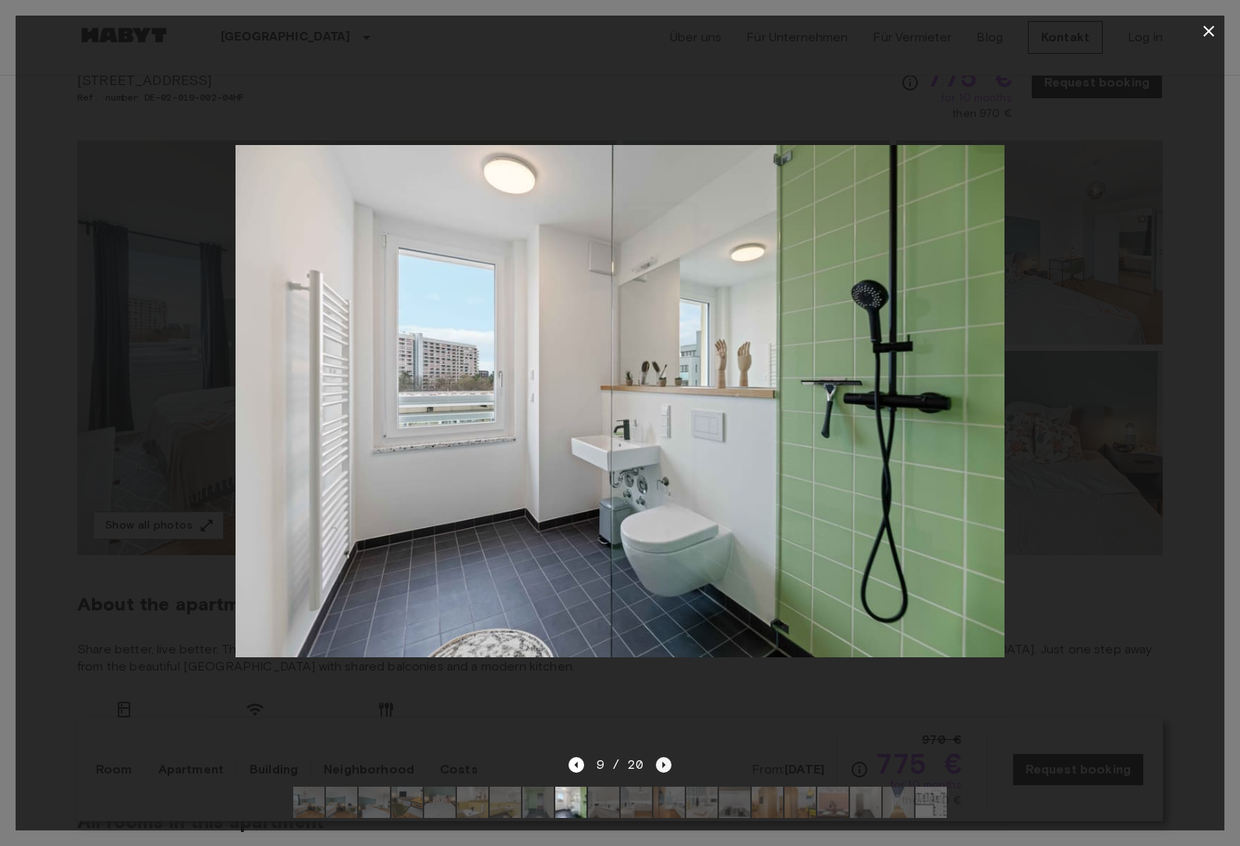
click at [665, 773] on icon "Next image" at bounding box center [664, 765] width 16 height 16
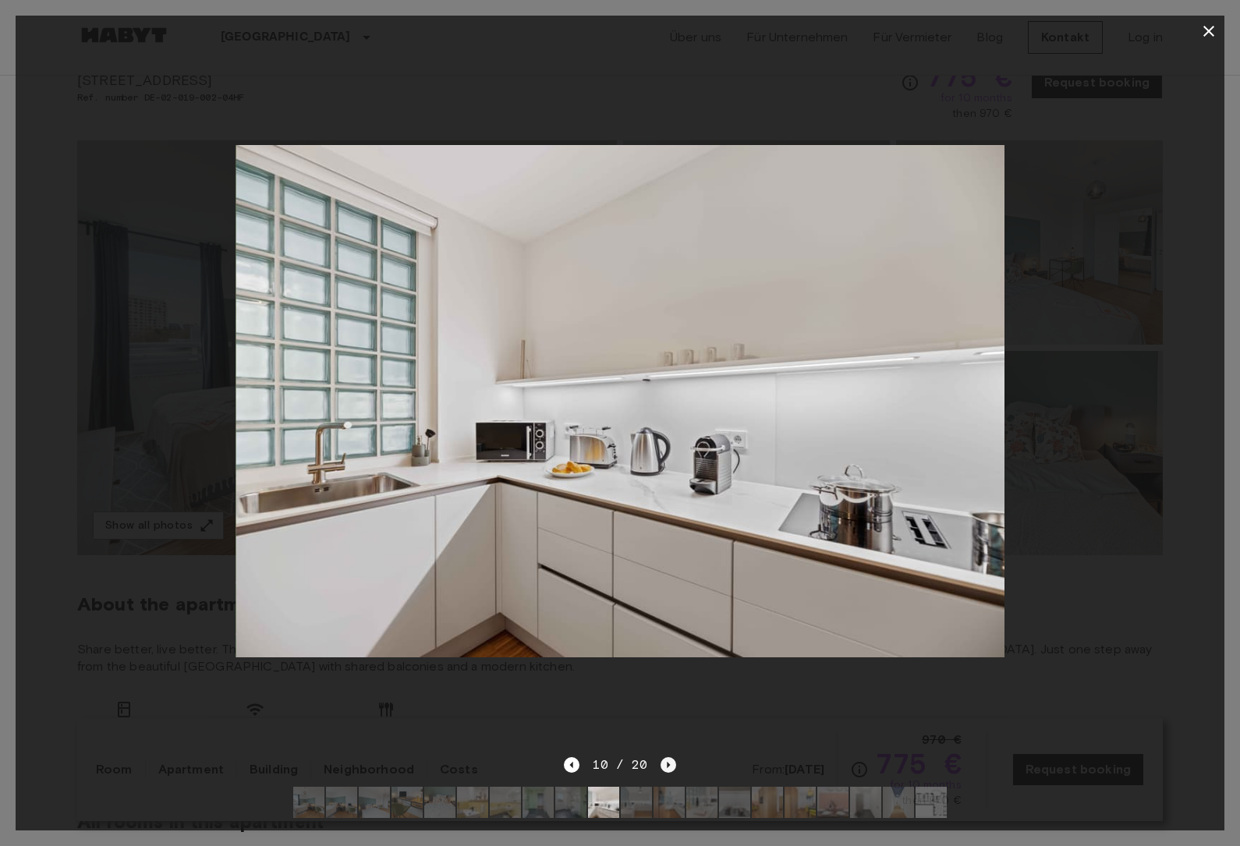
click at [665, 773] on icon "Next image" at bounding box center [668, 765] width 16 height 16
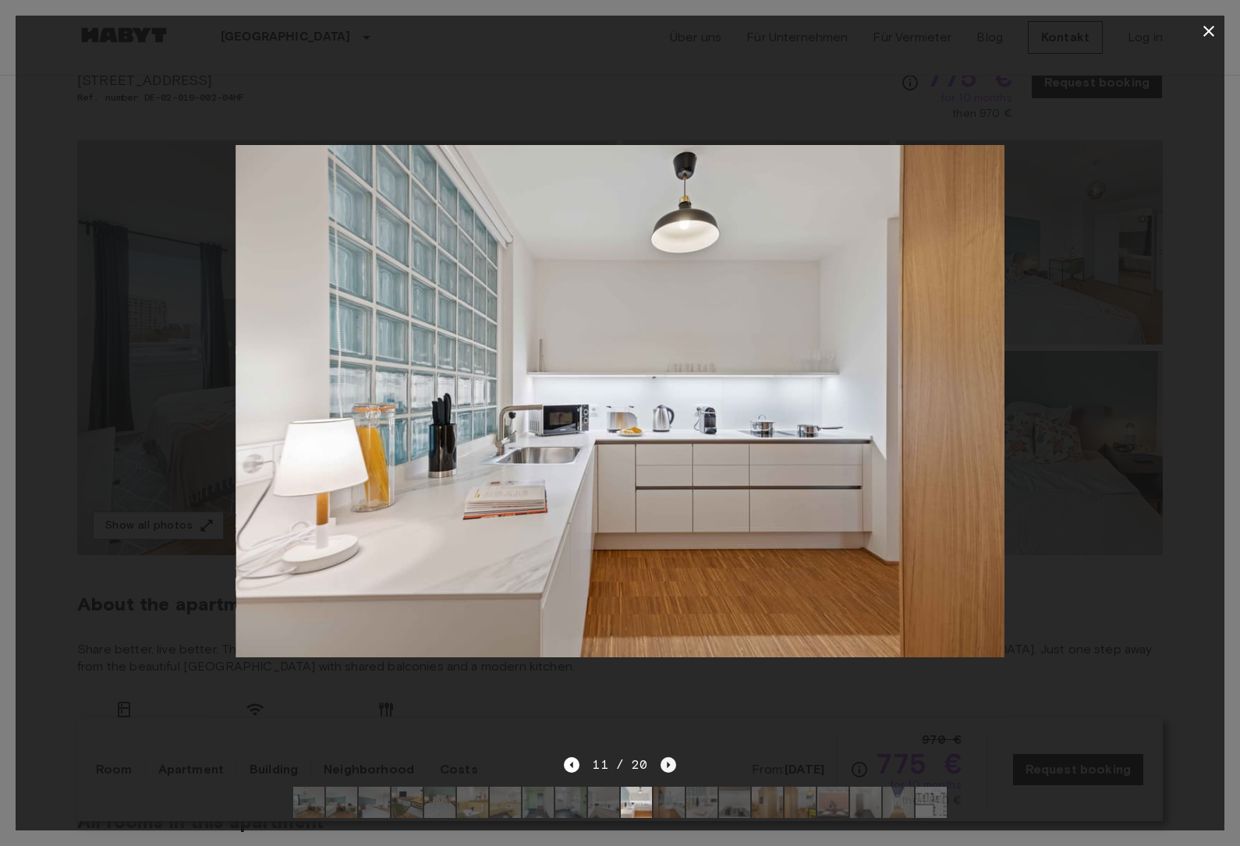
click at [665, 773] on icon "Next image" at bounding box center [668, 765] width 16 height 16
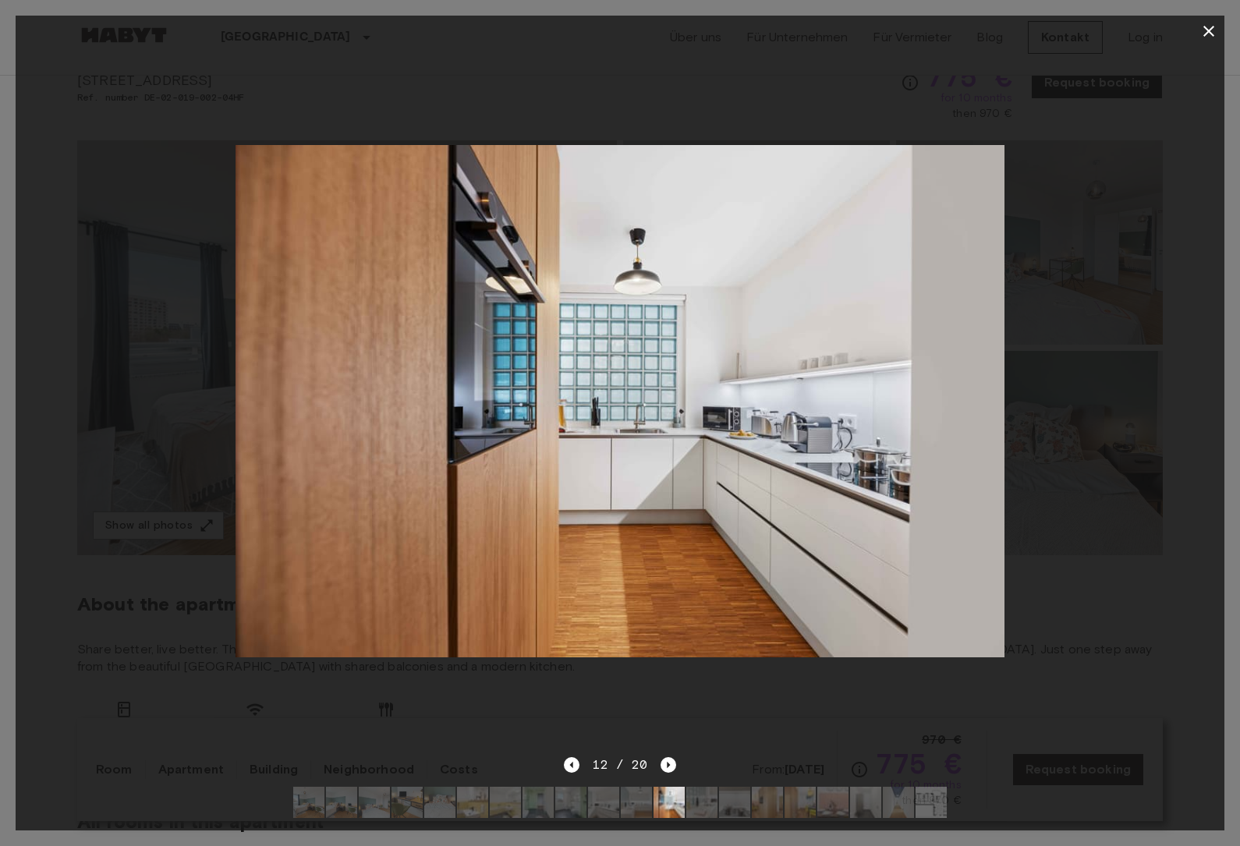
click at [1123, 508] on div at bounding box center [620, 401] width 1208 height 709
click at [1137, 260] on div at bounding box center [620, 401] width 1208 height 709
click at [1213, 33] on icon "button" at bounding box center [1208, 31] width 19 height 19
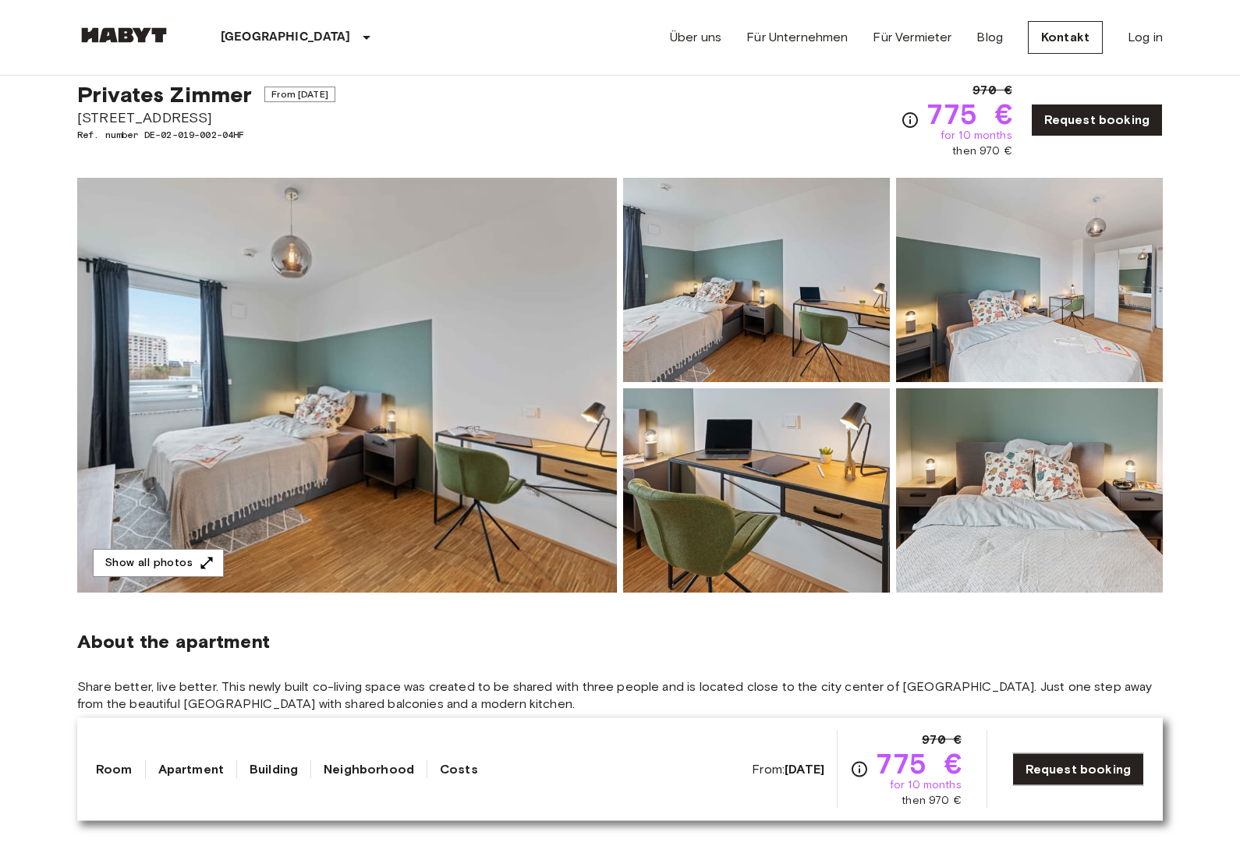
scroll to position [0, 0]
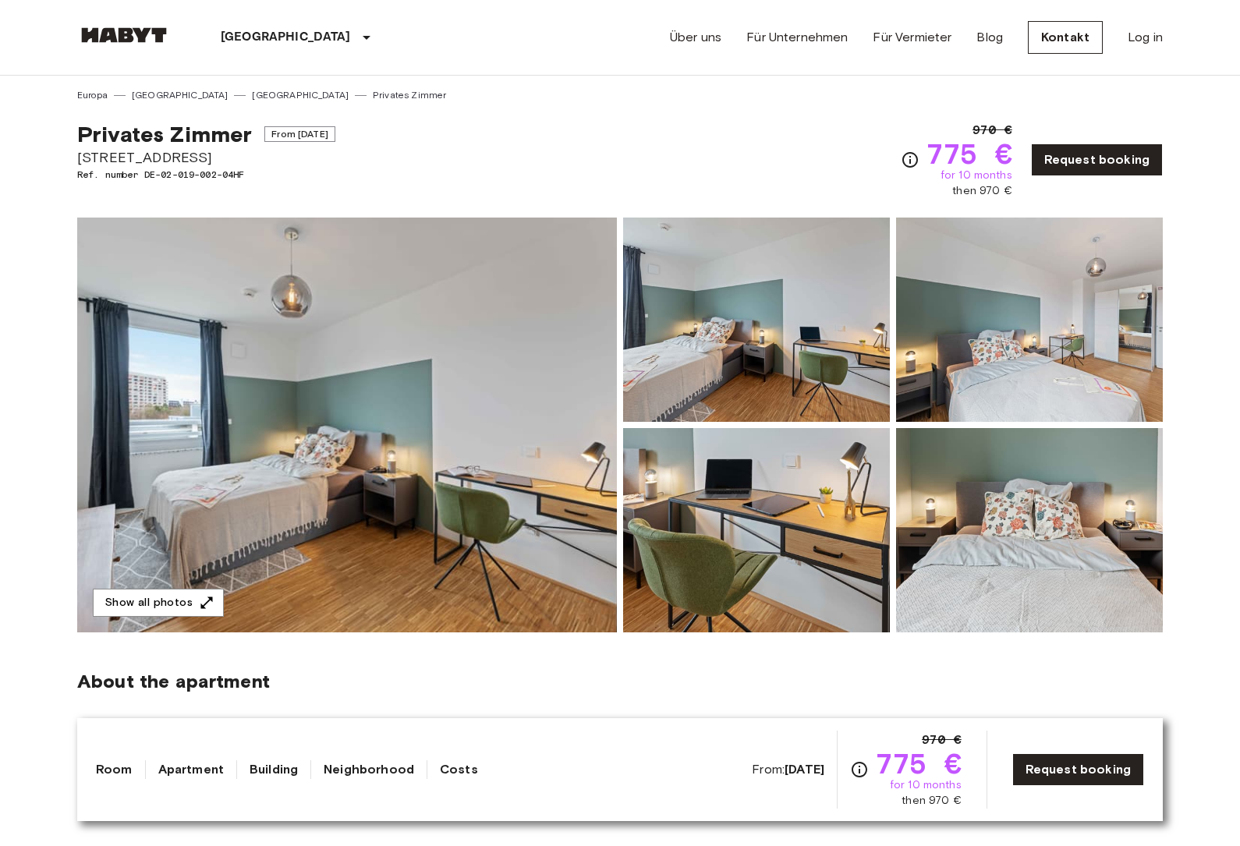
drag, startPoint x: 80, startPoint y: 156, endPoint x: 194, endPoint y: 155, distance: 114.6
click at [194, 155] on span "[STREET_ADDRESS]" at bounding box center [206, 157] width 258 height 20
copy span "[STREET_ADDRESS]"
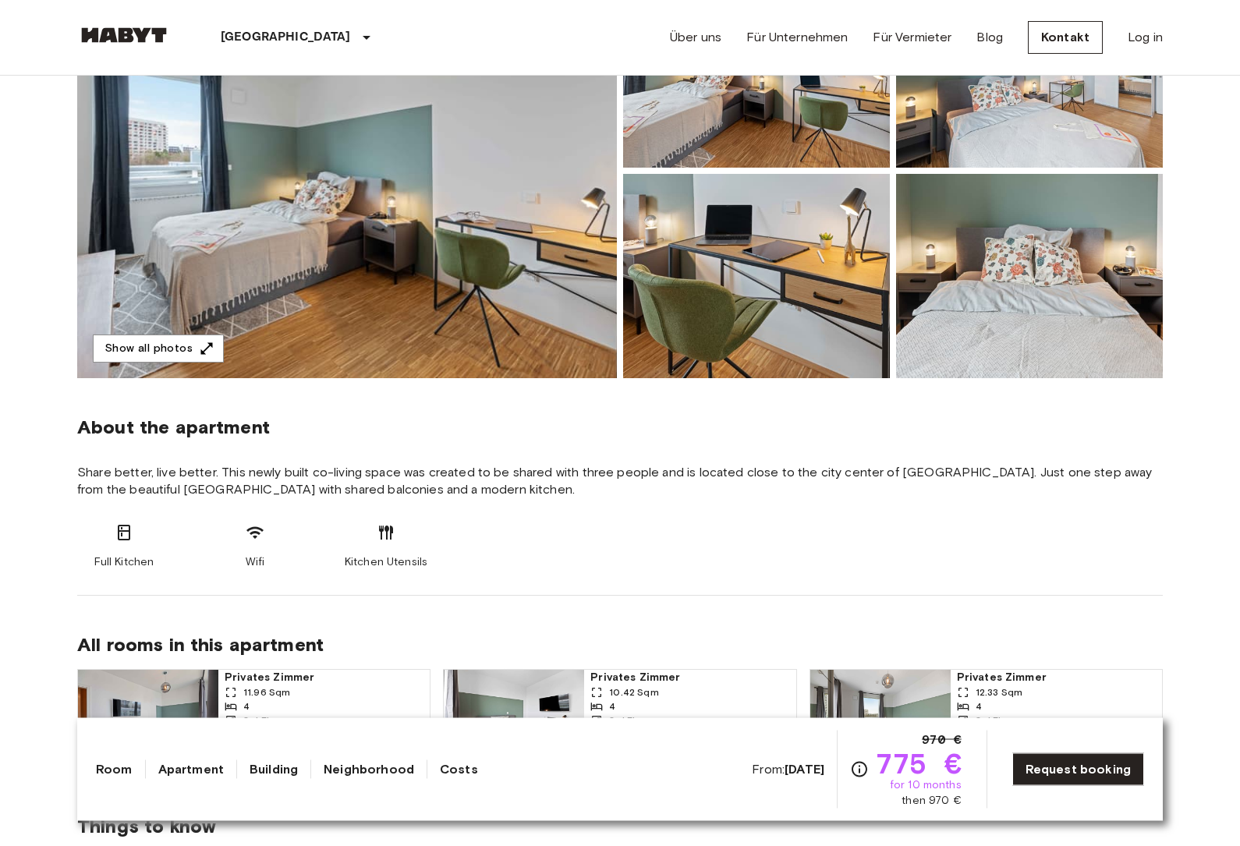
scroll to position [302, 0]
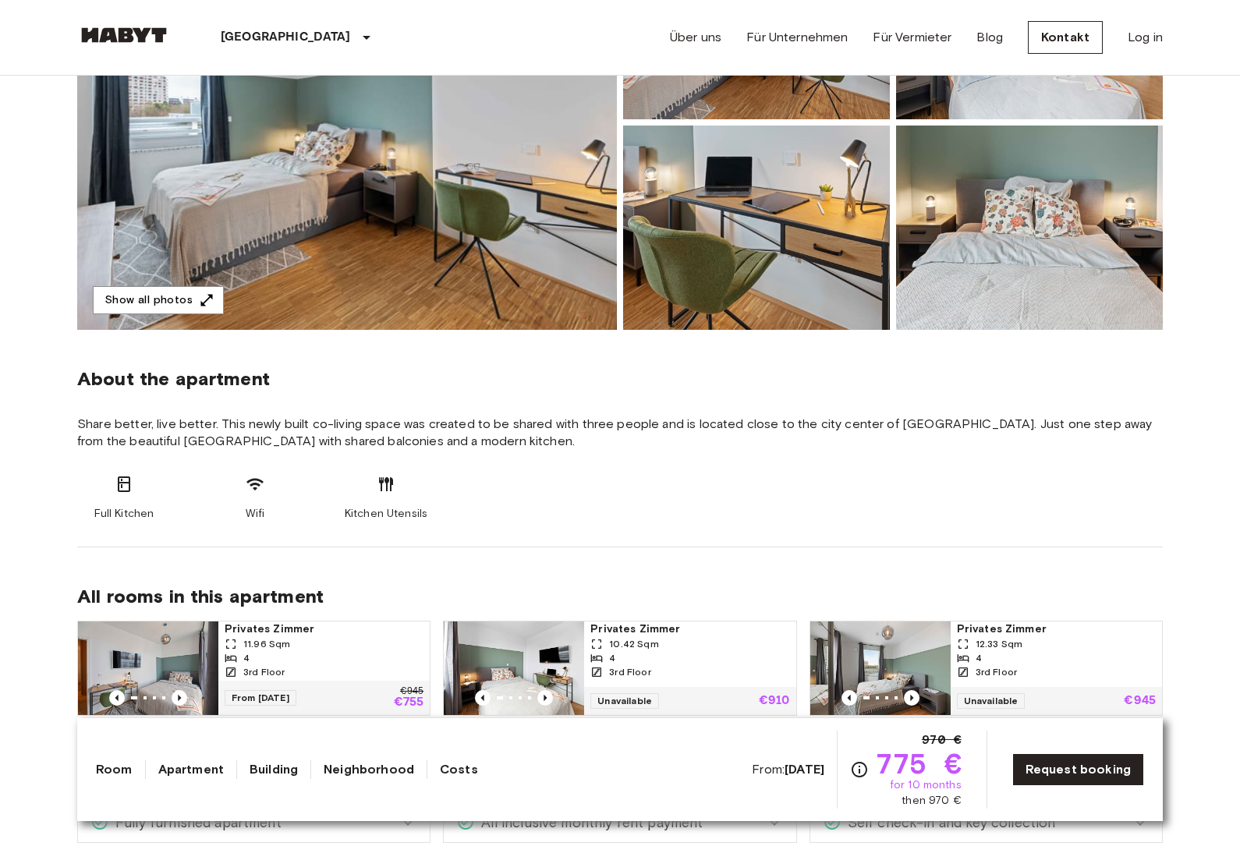
click at [728, 445] on span "Share better, live better. This newly built co-living space was created to be s…" at bounding box center [619, 433] width 1085 height 34
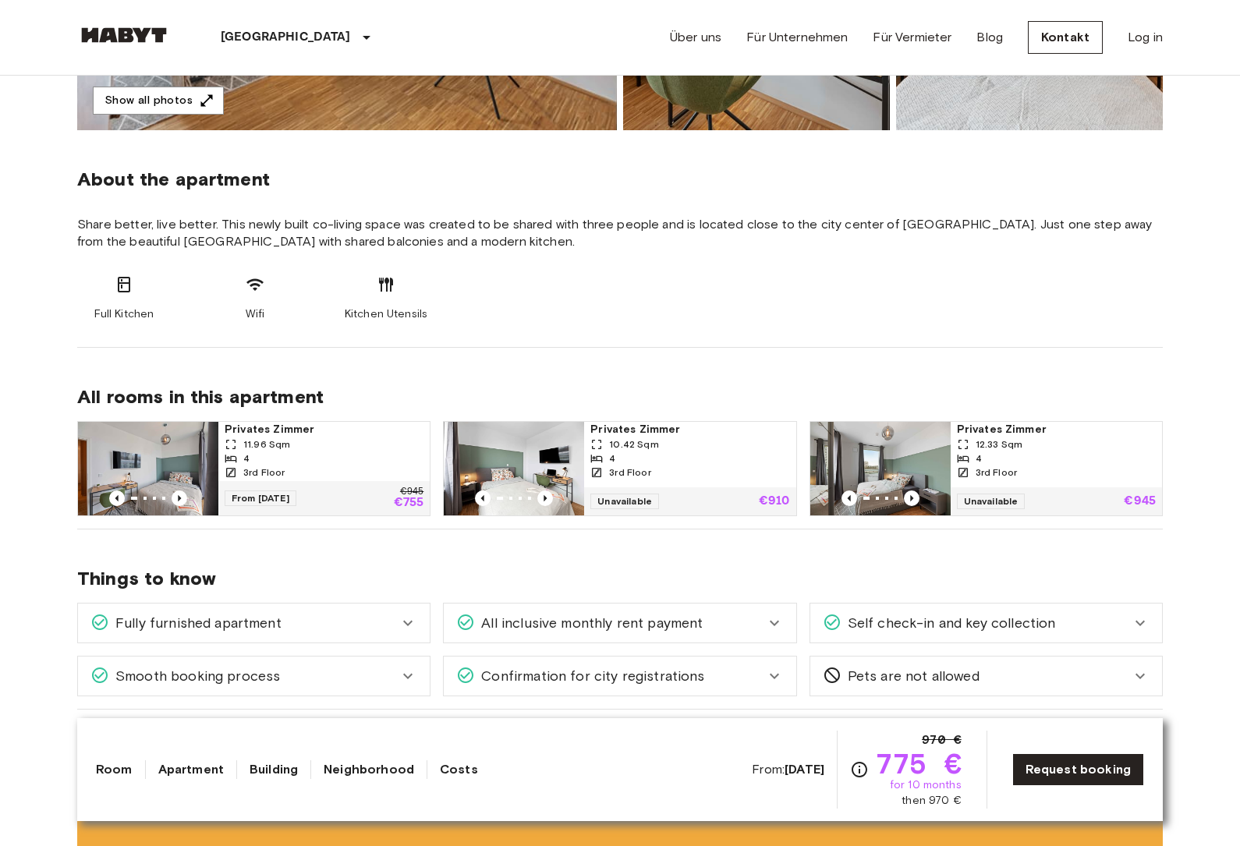
scroll to position [505, 0]
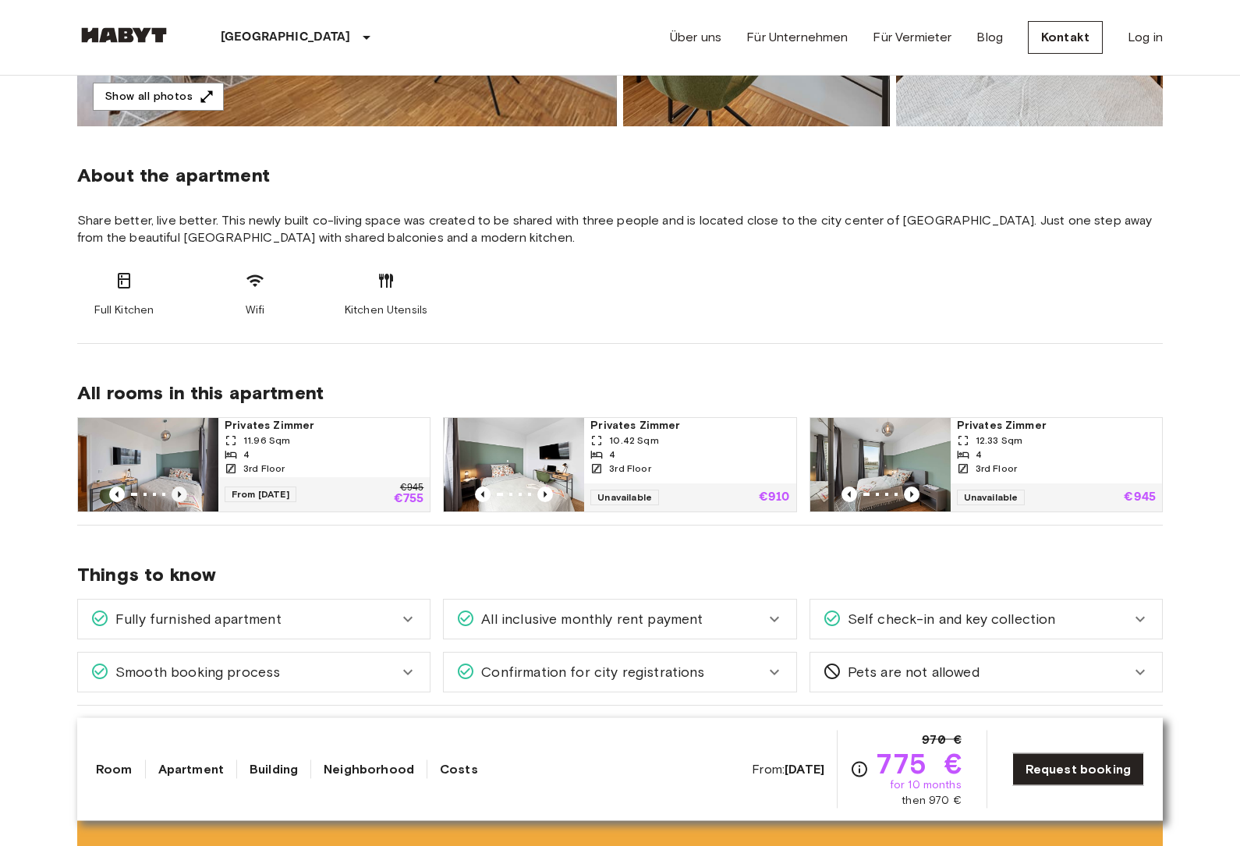
click at [181, 497] on icon "Previous image" at bounding box center [180, 495] width 16 height 16
click at [181, 497] on icon "Previous image" at bounding box center [180, 494] width 16 height 16
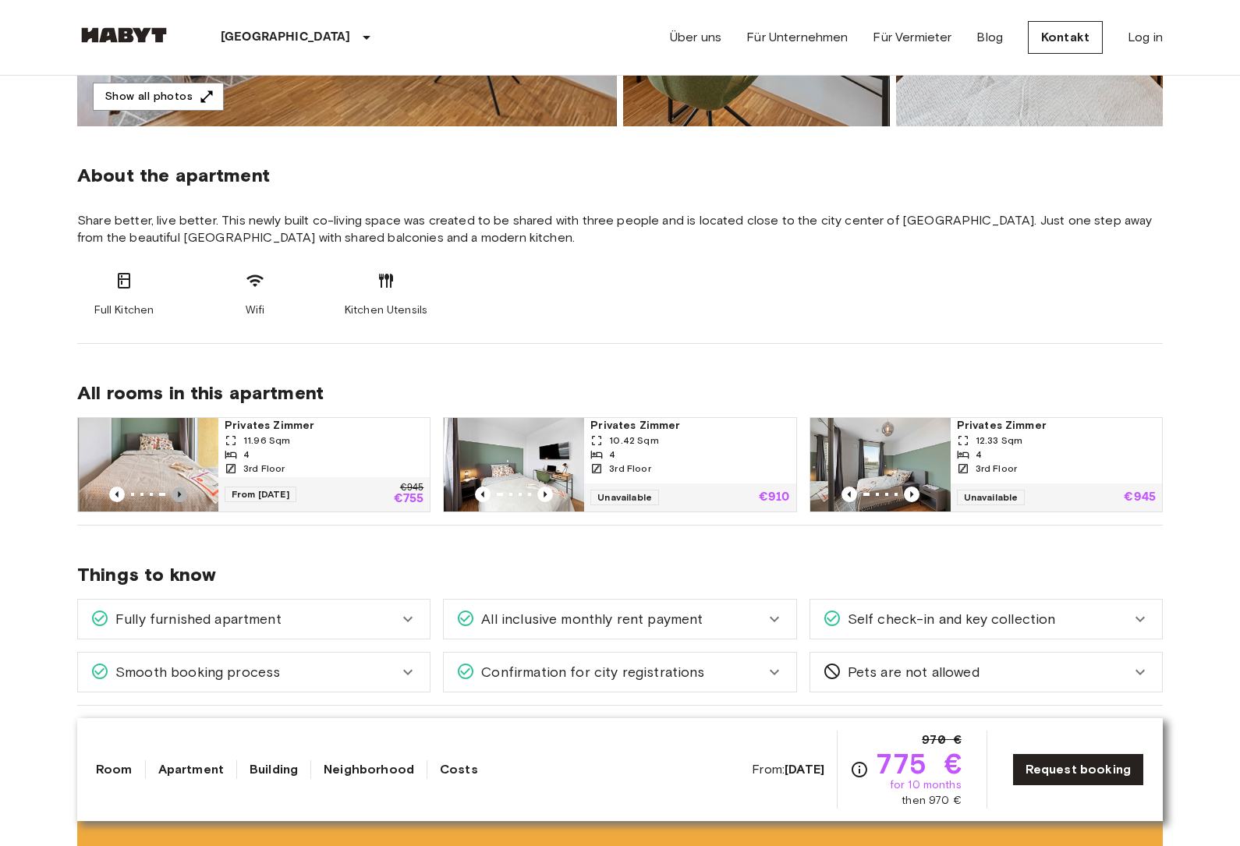
click at [181, 497] on icon "Previous image" at bounding box center [180, 494] width 16 height 16
